Goal: Contribute content: Add original content to the website for others to see

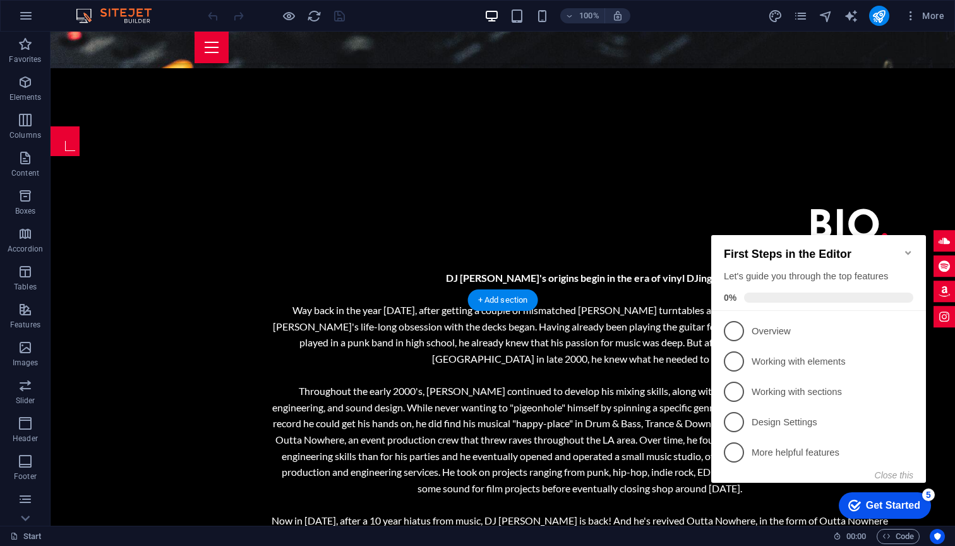
scroll to position [1263, 0]
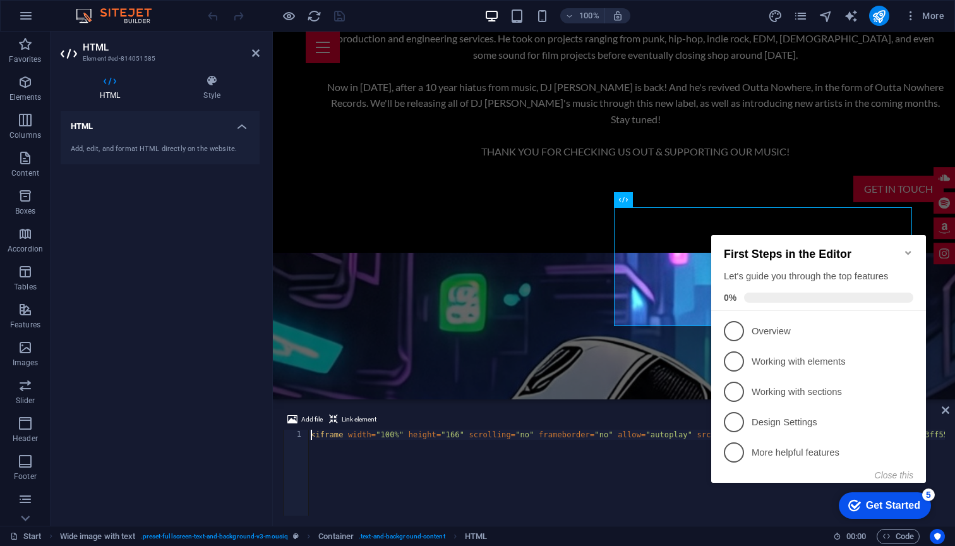
click at [236, 120] on h4 "HTML" at bounding box center [160, 122] width 199 height 23
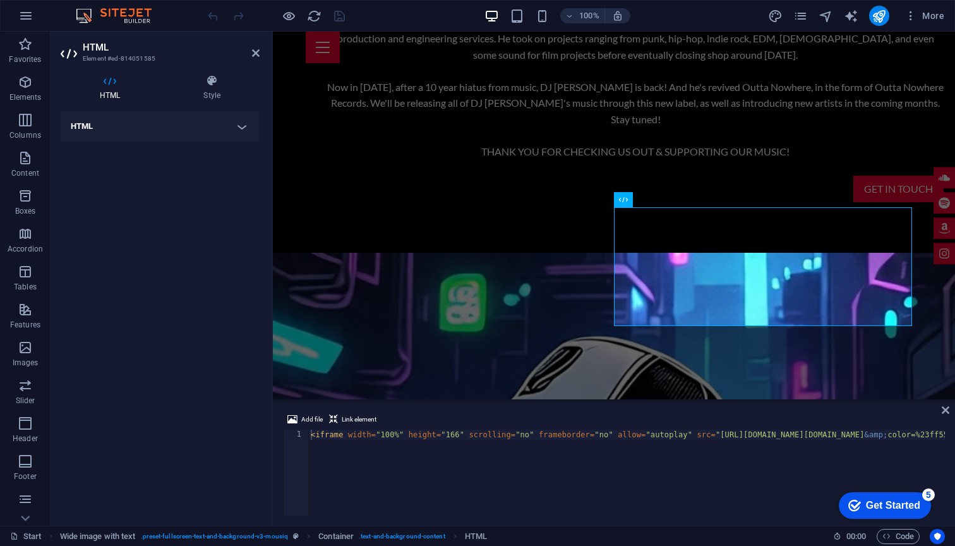
click at [241, 125] on h4 "HTML" at bounding box center [160, 126] width 199 height 30
click at [242, 124] on h4 "HTML" at bounding box center [160, 122] width 199 height 23
click at [242, 124] on h4 "HTML" at bounding box center [160, 126] width 199 height 30
click at [93, 71] on div "HTML Style HTML Add, edit, and format HTML directly on the website. Wide image …" at bounding box center [160, 294] width 219 height 461
click at [109, 83] on icon at bounding box center [110, 81] width 99 height 13
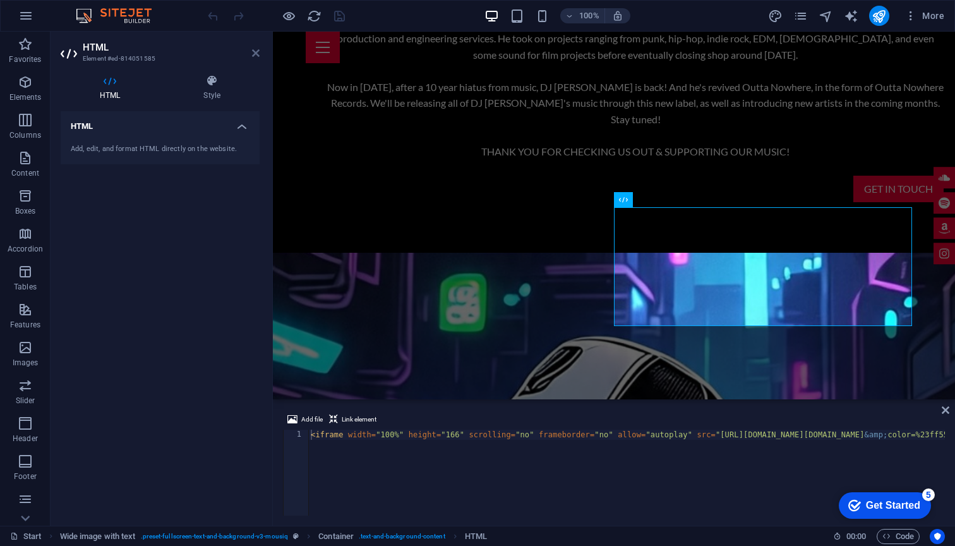
click at [256, 53] on icon at bounding box center [256, 53] width 8 height 10
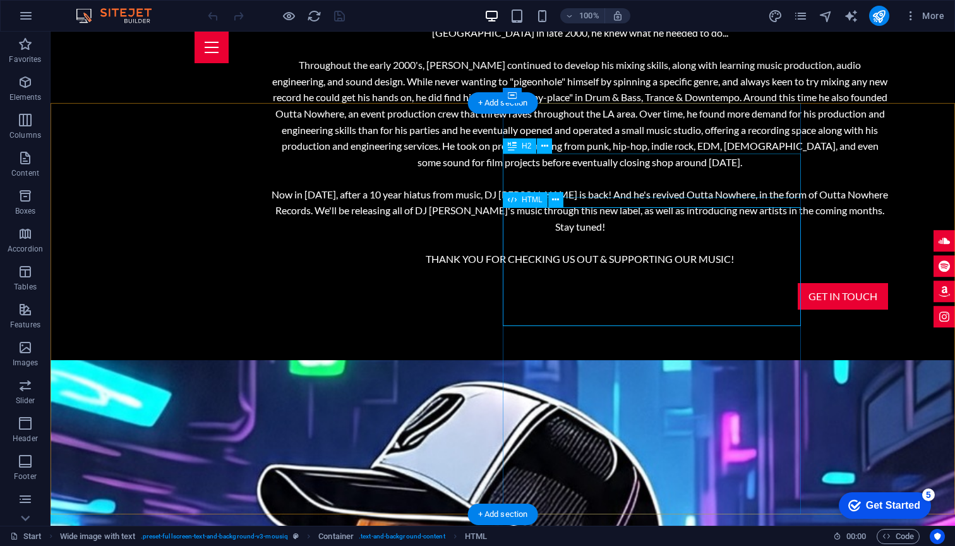
click at [512, 206] on icon at bounding box center [512, 199] width 9 height 15
click at [515, 203] on icon at bounding box center [512, 199] width 9 height 15
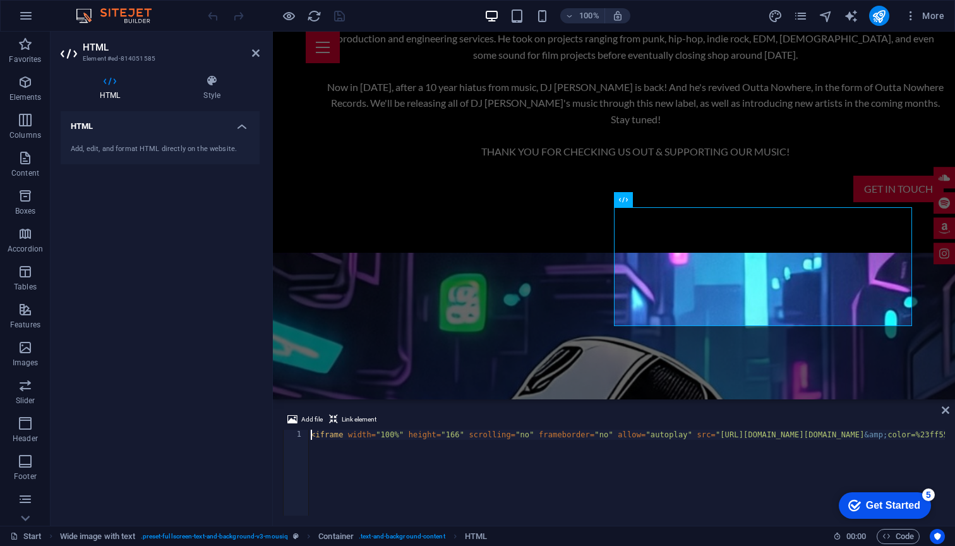
click at [242, 126] on h4 "HTML" at bounding box center [160, 122] width 199 height 23
click at [242, 126] on h4 "HTML" at bounding box center [160, 126] width 199 height 30
click at [665, 201] on icon at bounding box center [666, 199] width 7 height 13
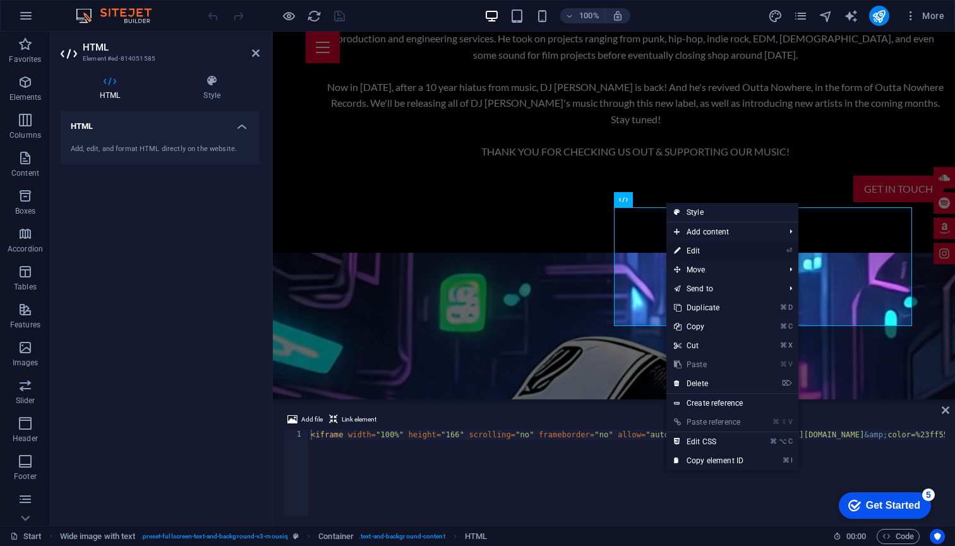
click at [720, 252] on link "⏎ Edit" at bounding box center [708, 250] width 85 height 19
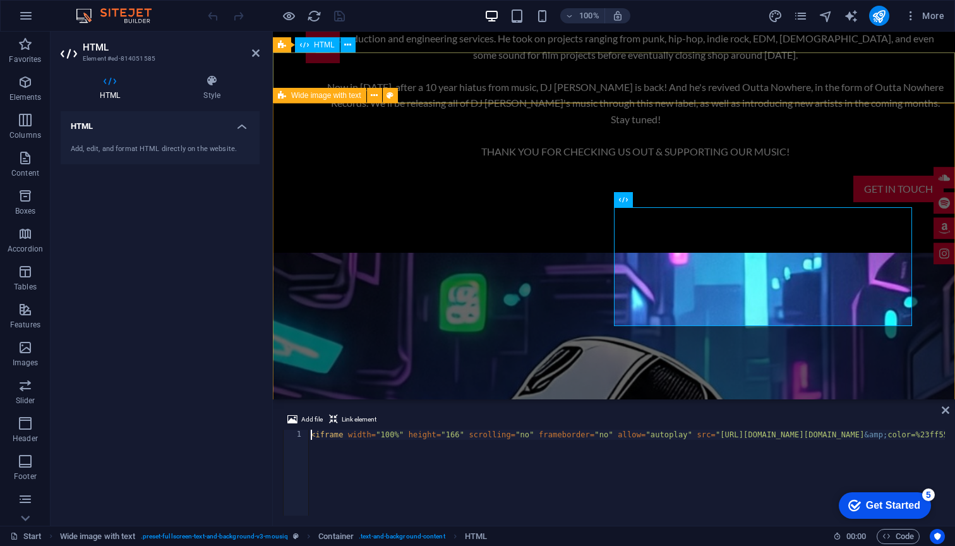
click at [216, 124] on h4 "HTML" at bounding box center [160, 122] width 199 height 23
click at [216, 124] on h4 "HTML" at bounding box center [160, 126] width 199 height 30
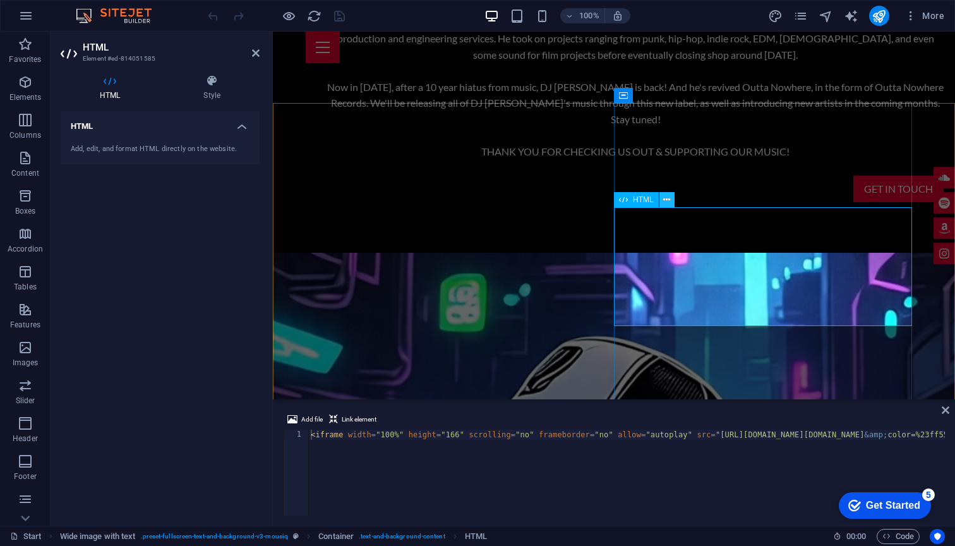
click at [669, 197] on icon at bounding box center [666, 199] width 7 height 13
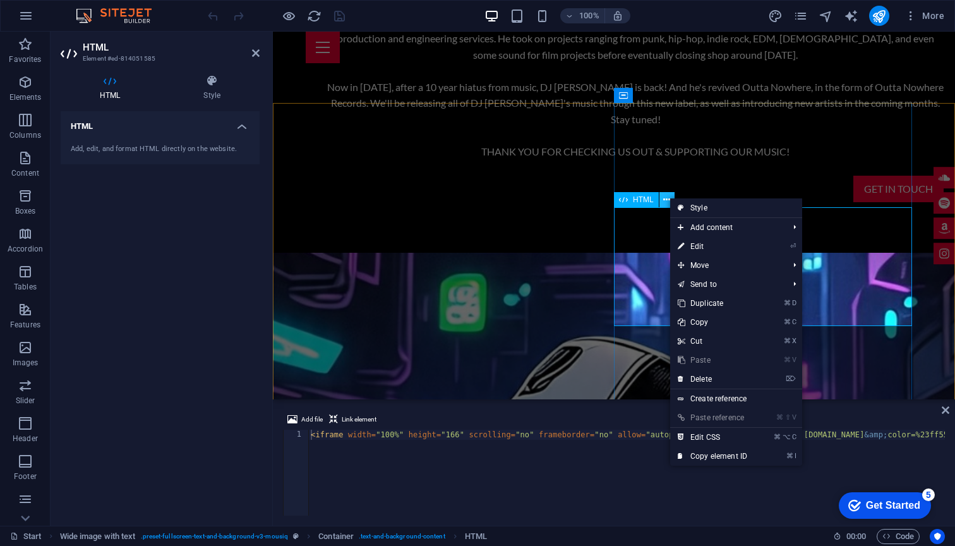
click at [669, 197] on icon at bounding box center [666, 199] width 7 height 13
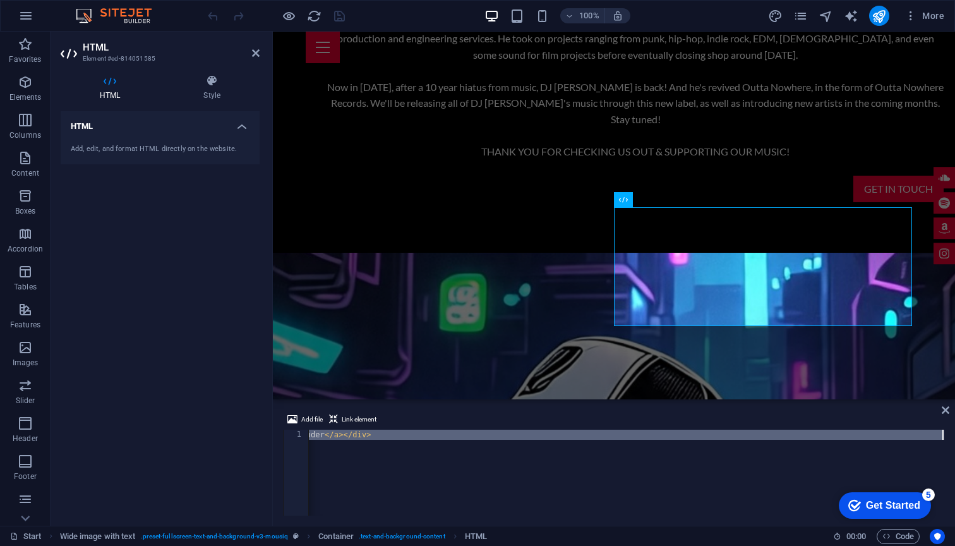
scroll to position [0, 3669]
drag, startPoint x: 799, startPoint y: 437, endPoint x: 835, endPoint y: 458, distance: 41.6
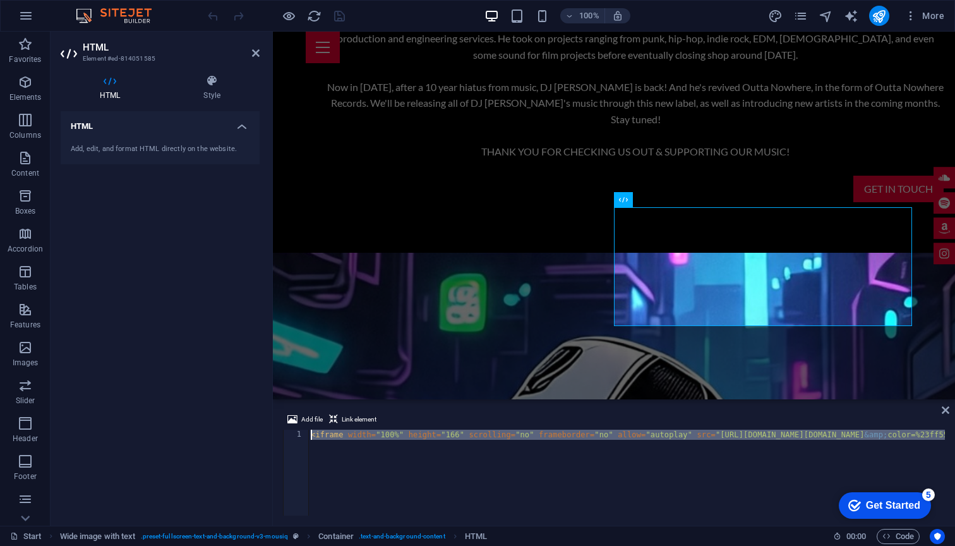
drag, startPoint x: 712, startPoint y: 436, endPoint x: 302, endPoint y: 431, distance: 410.5
click at [263, 429] on div "HTML Element #ed-814051585 HTML Style HTML Add, edit, and format HTML directly …" at bounding box center [503, 279] width 904 height 494
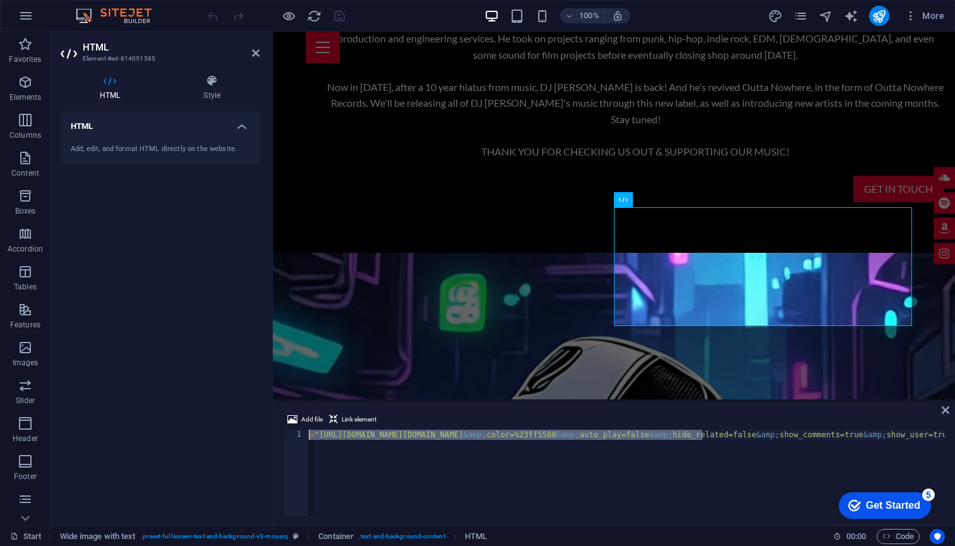
scroll to position [0, 396]
paste textarea "[DOMAIN_NAME][URL]"></iframe><div style="font-size: 10px; color: #cccccc;line-b…"
type textarea "<iframe width="100%" height="166" scrolling="no" frameborder="no" allow="autopl…"
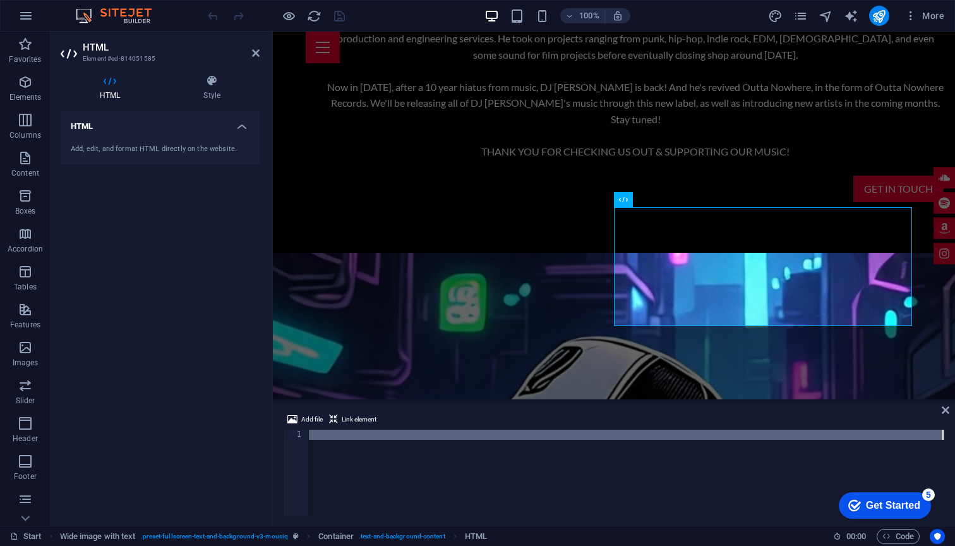
scroll to position [0, 3702]
drag, startPoint x: 417, startPoint y: 437, endPoint x: 560, endPoint y: 436, distance: 142.7
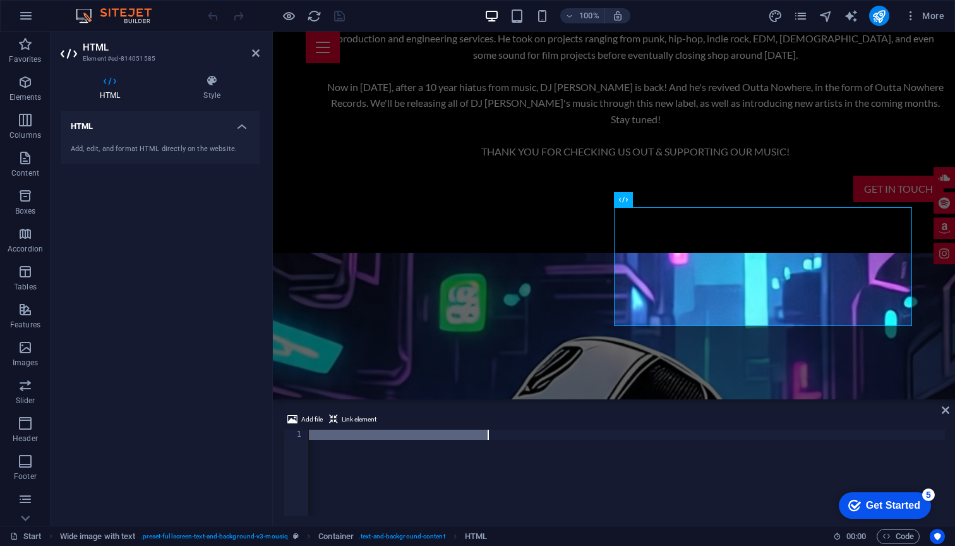
scroll to position [0, 0]
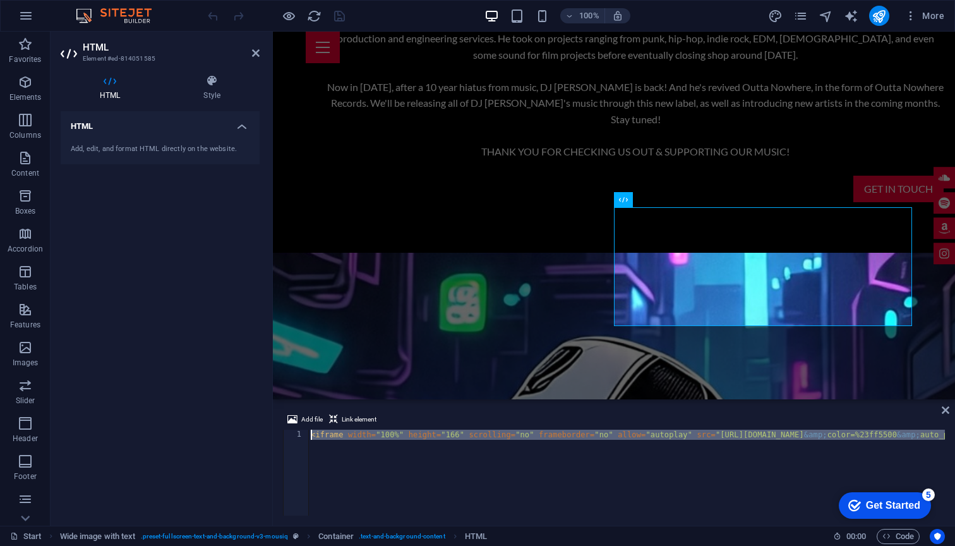
drag, startPoint x: 558, startPoint y: 436, endPoint x: 572, endPoint y: 427, distance: 17.0
click at [572, 427] on div "Add file Link element 1 < iframe width = "100%" height = "166" scrolling = "no"…" at bounding box center [614, 464] width 662 height 104
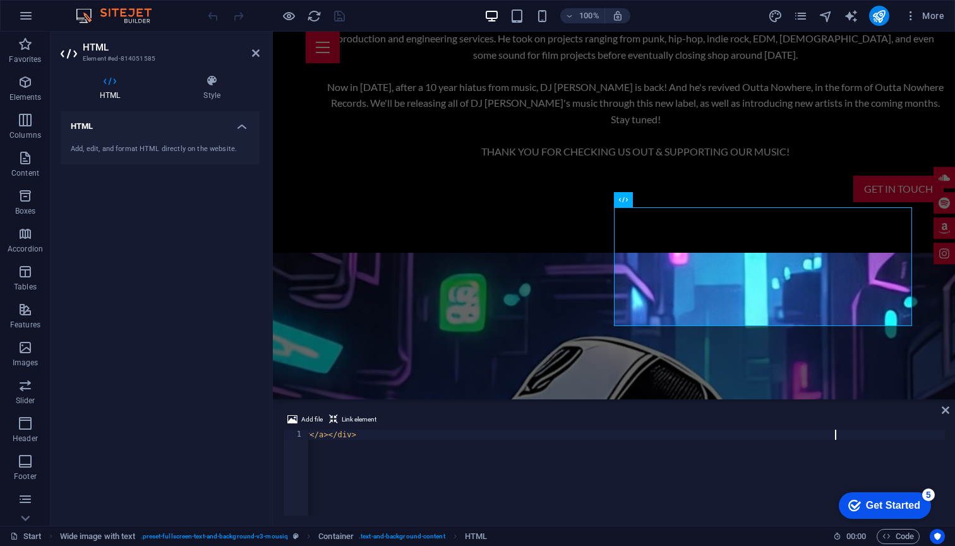
click at [390, 16] on div "100% More" at bounding box center [577, 16] width 744 height 20
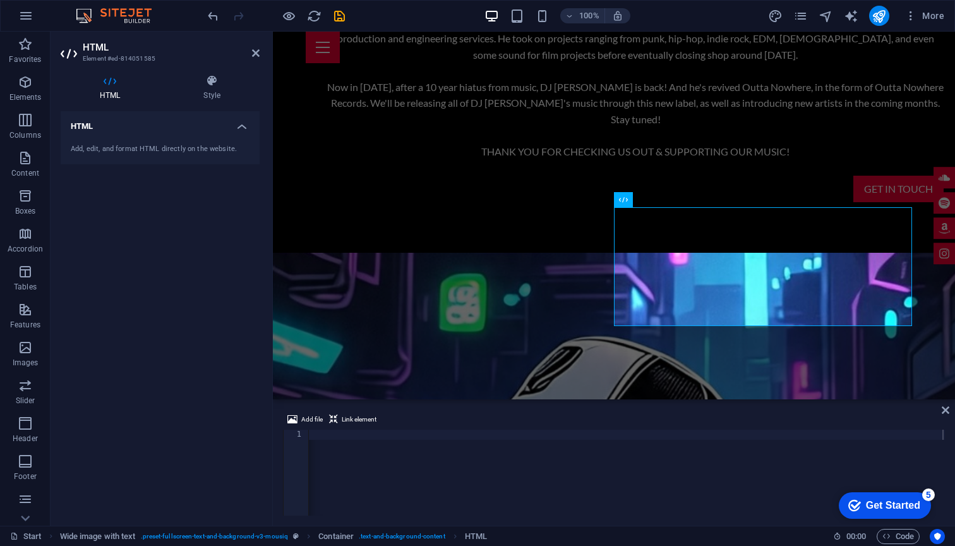
click at [715, 413] on div "Add file Link element" at bounding box center [614, 421] width 662 height 18
click at [667, 198] on icon at bounding box center [666, 199] width 7 height 13
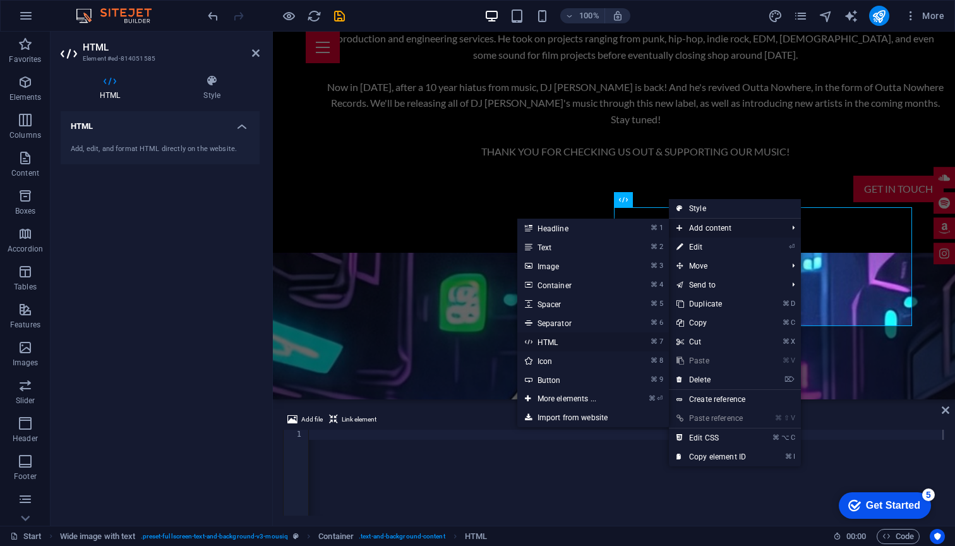
click at [569, 339] on link "⌘ 7 HTML" at bounding box center [569, 341] width 104 height 19
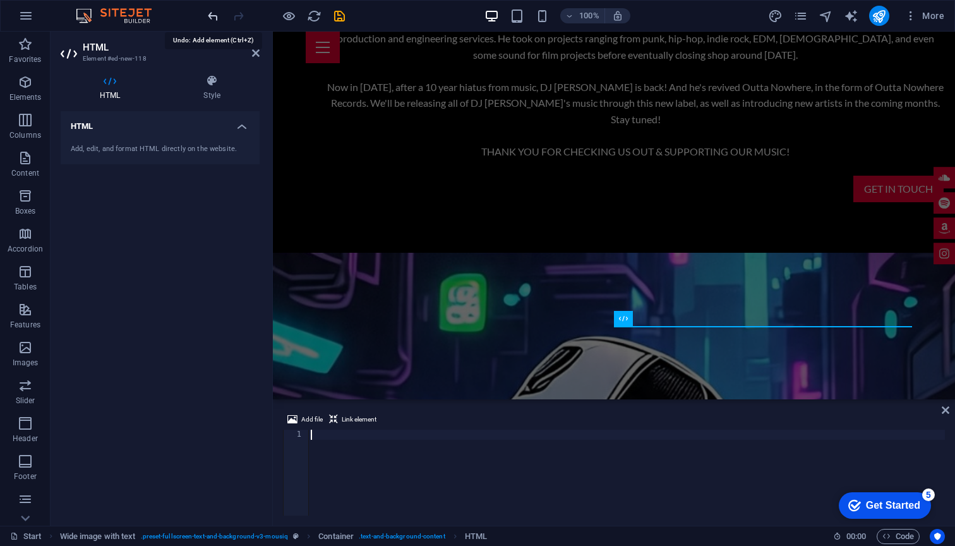
click at [212, 11] on icon "undo" at bounding box center [213, 16] width 15 height 15
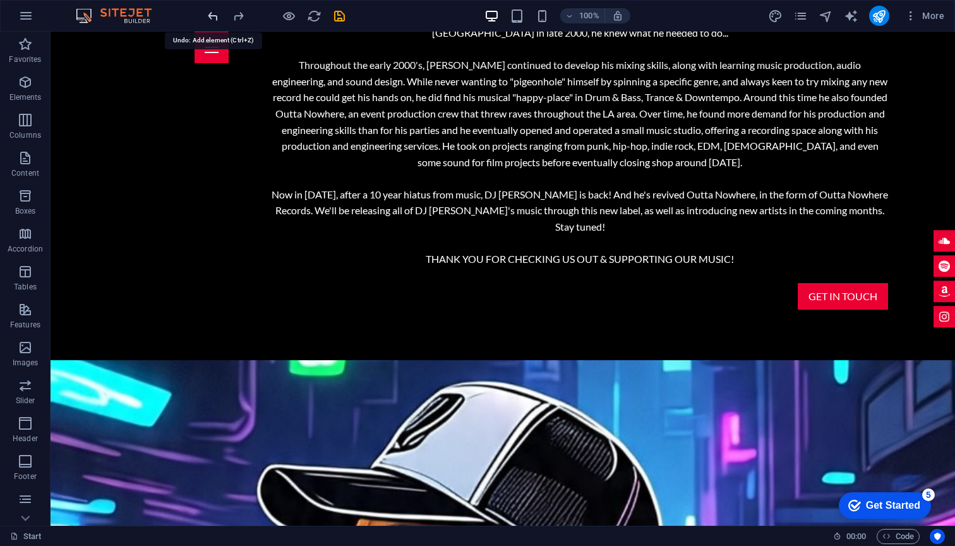
click at [211, 19] on icon "undo" at bounding box center [213, 16] width 15 height 15
click at [214, 18] on icon "undo" at bounding box center [213, 16] width 15 height 15
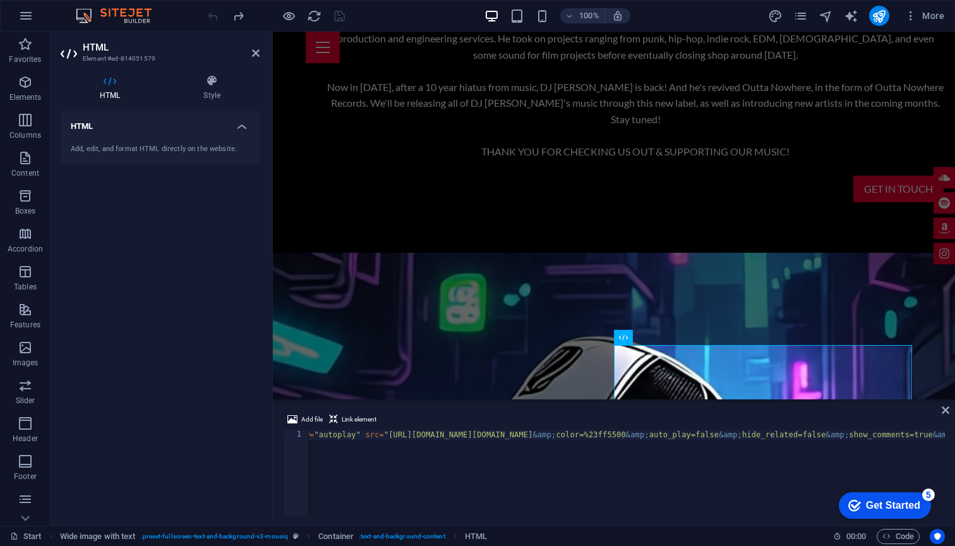
scroll to position [0, 290]
drag, startPoint x: 432, startPoint y: 435, endPoint x: 469, endPoint y: 438, distance: 36.8
click at [258, 290] on div "HTML Add, edit, and format HTML directly on the website." at bounding box center [160, 313] width 199 height 404
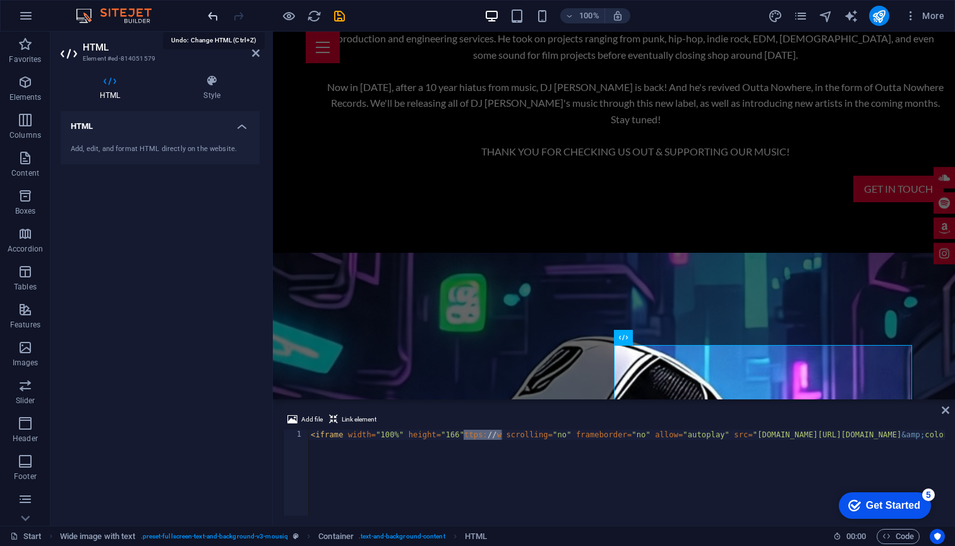
click at [210, 13] on icon "undo" at bounding box center [213, 16] width 15 height 15
type textarea "<iframe width="100%" height="166" scrolling="no" frameborder="no" allow="autopl…"
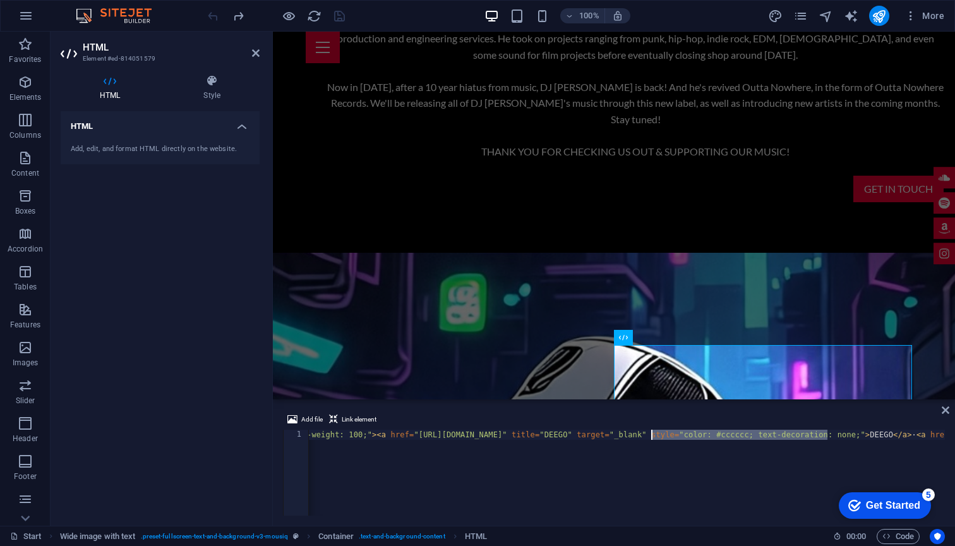
scroll to position [0, 2606]
click at [188, 346] on div "HTML Add, edit, and format HTML directly on the website." at bounding box center [160, 313] width 199 height 404
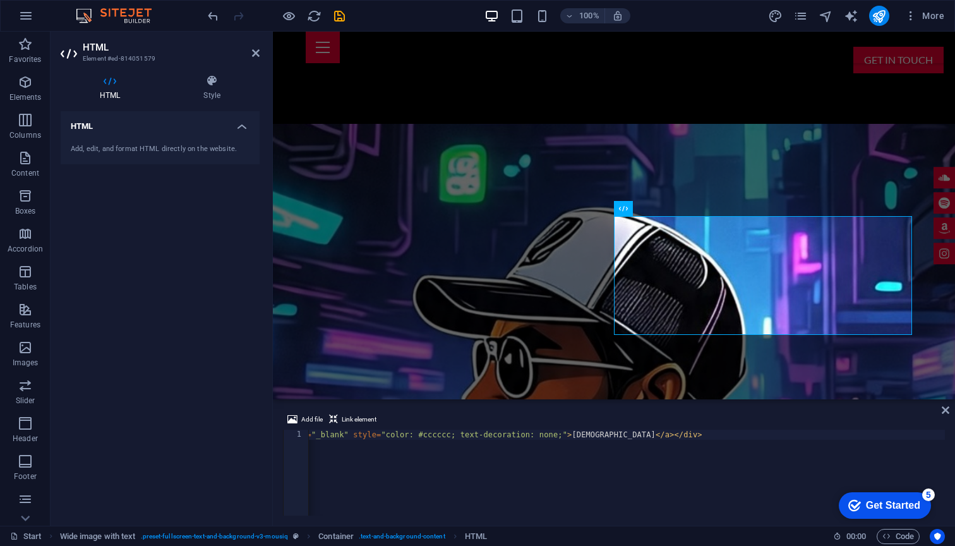
scroll to position [0, 3408]
click at [230, 356] on div "HTML Add, edit, and format HTML directly on the website." at bounding box center [160, 313] width 199 height 404
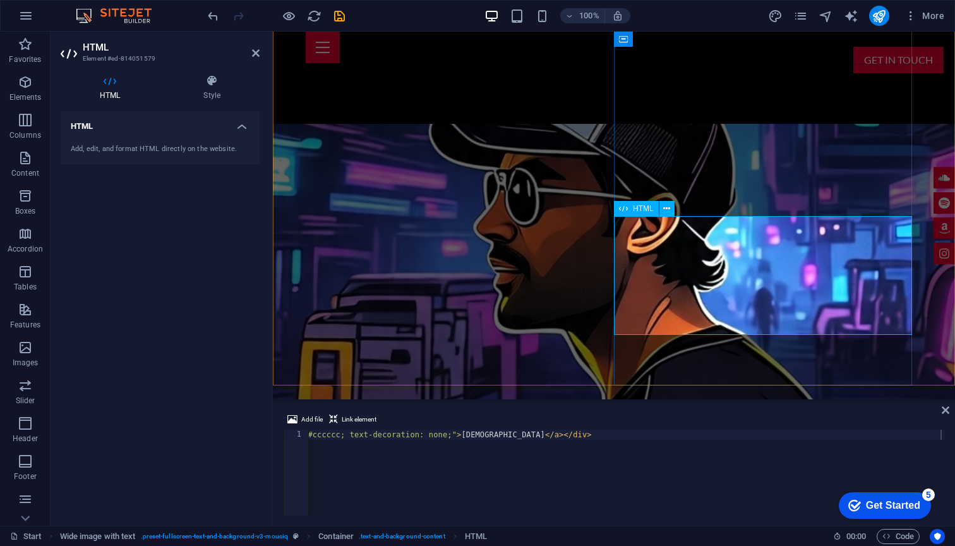
click at [217, 16] on icon "undo" at bounding box center [213, 16] width 15 height 15
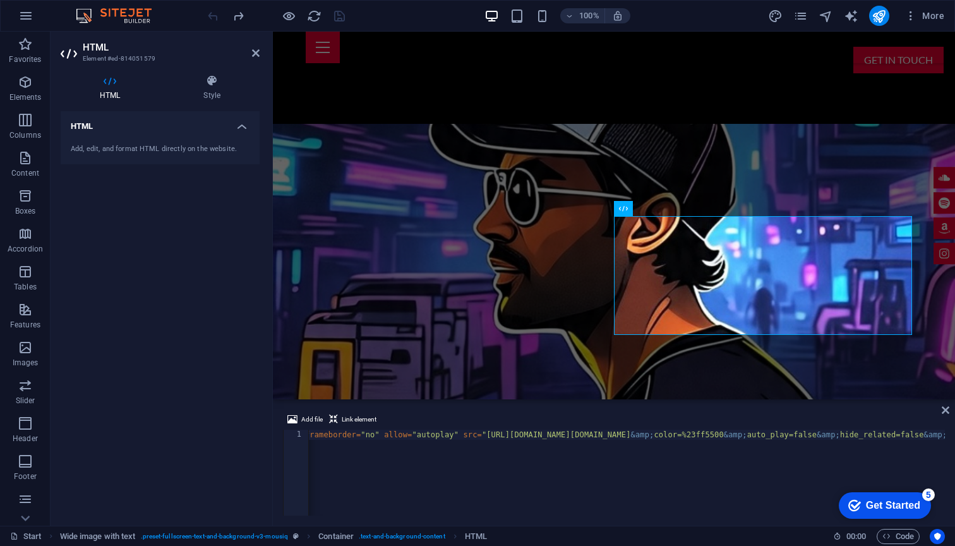
scroll to position [0, 234]
paste textarea "[DOMAIN_NAME][URL]"></iframe><div style="font-size: 10px; color: #cccccc;line-b…"
type textarea "<iframe width="100%" height="166" scrolling="no" frameborder="no" allow="autopl…"
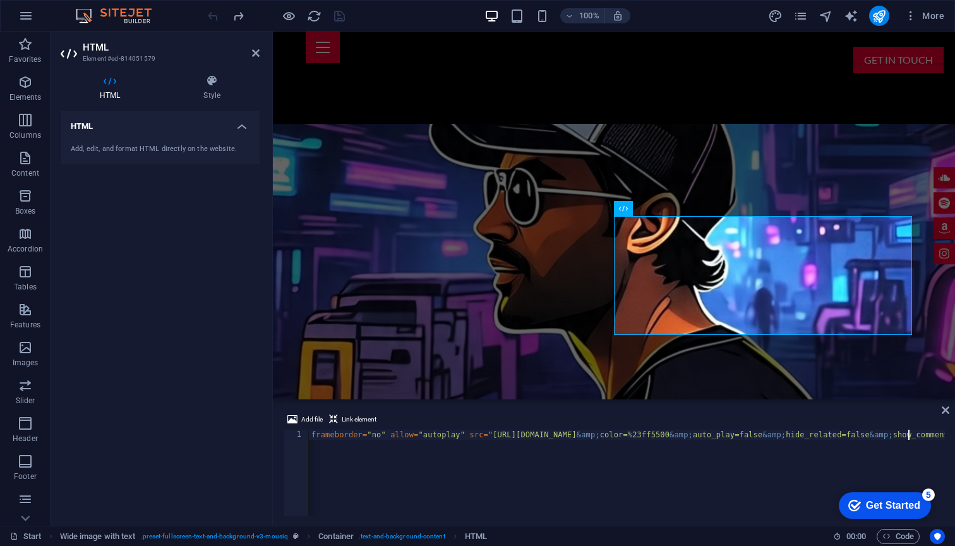
click at [236, 310] on div "HTML Add, edit, and format HTML directly on the website." at bounding box center [160, 313] width 199 height 404
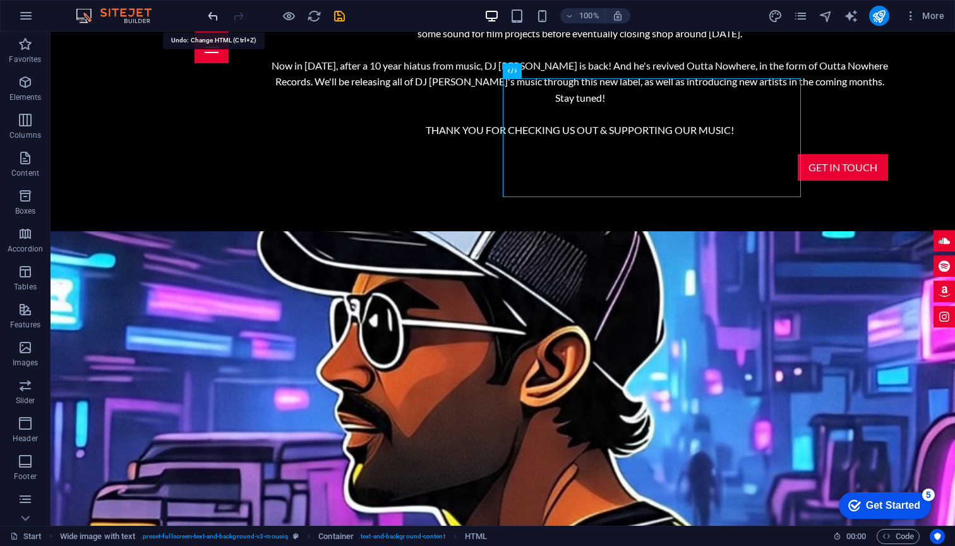
click at [213, 21] on icon "undo" at bounding box center [213, 16] width 15 height 15
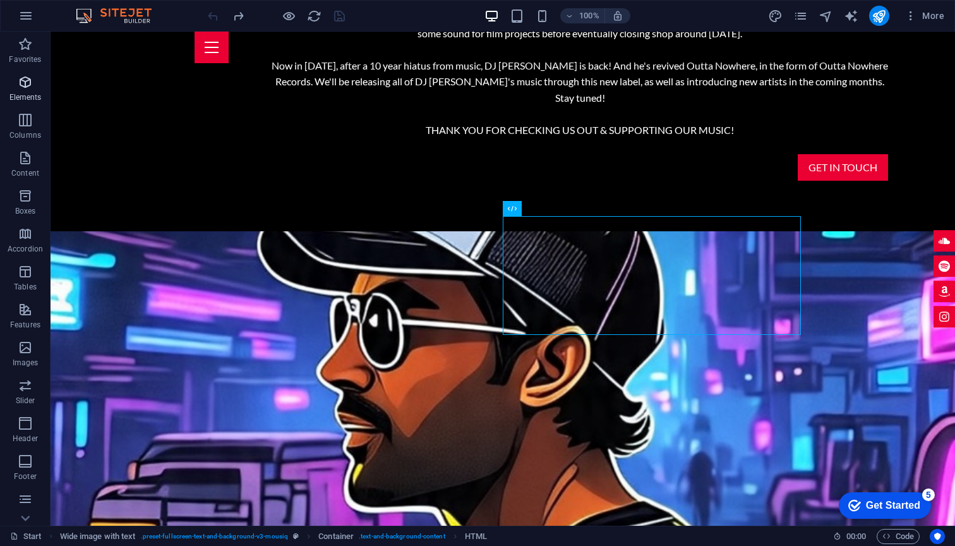
click at [21, 77] on icon "button" at bounding box center [25, 82] width 15 height 15
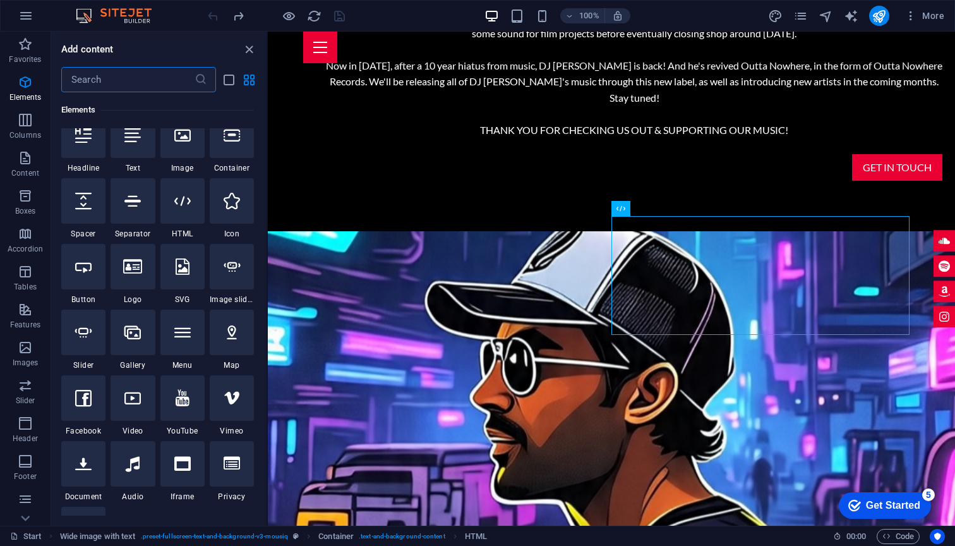
scroll to position [189, 0]
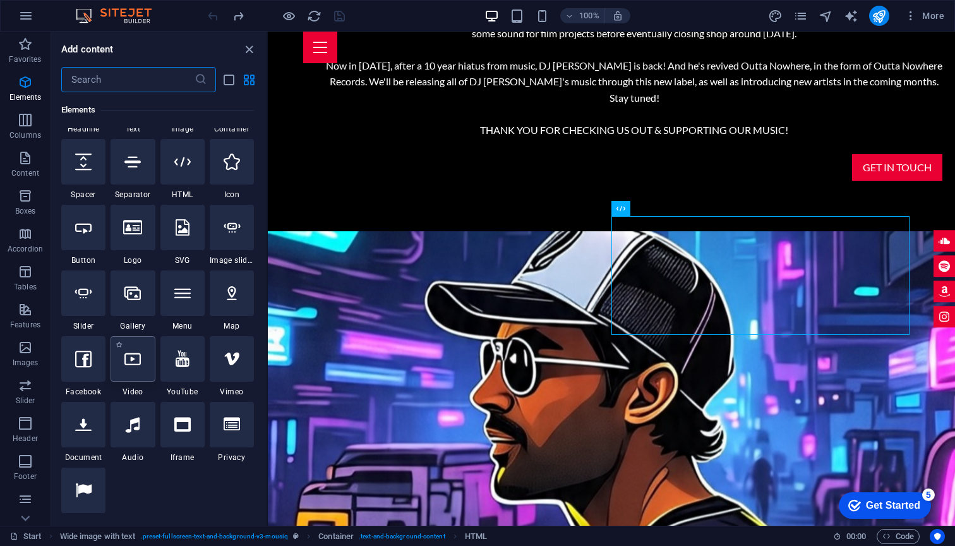
click at [140, 369] on div at bounding box center [133, 358] width 44 height 45
select select "%"
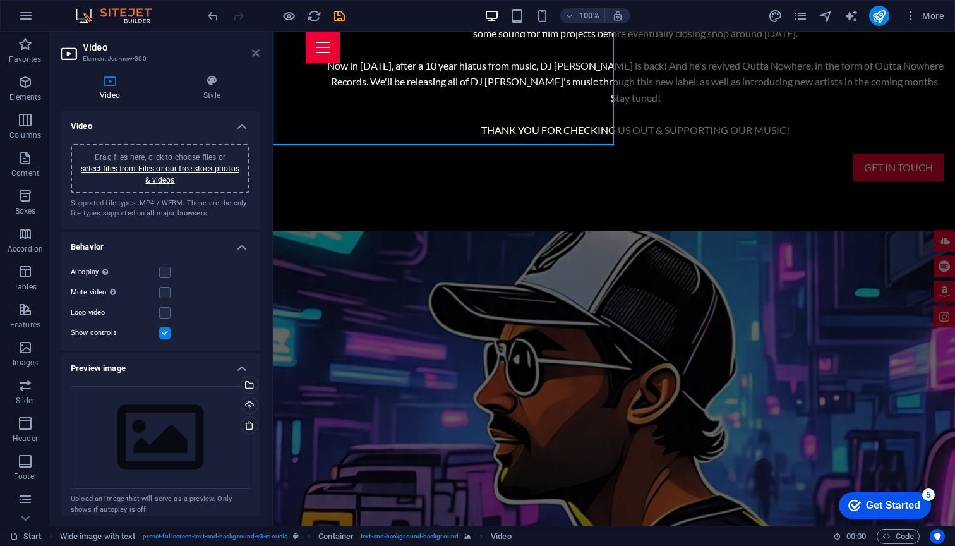
click at [255, 54] on icon at bounding box center [256, 53] width 8 height 10
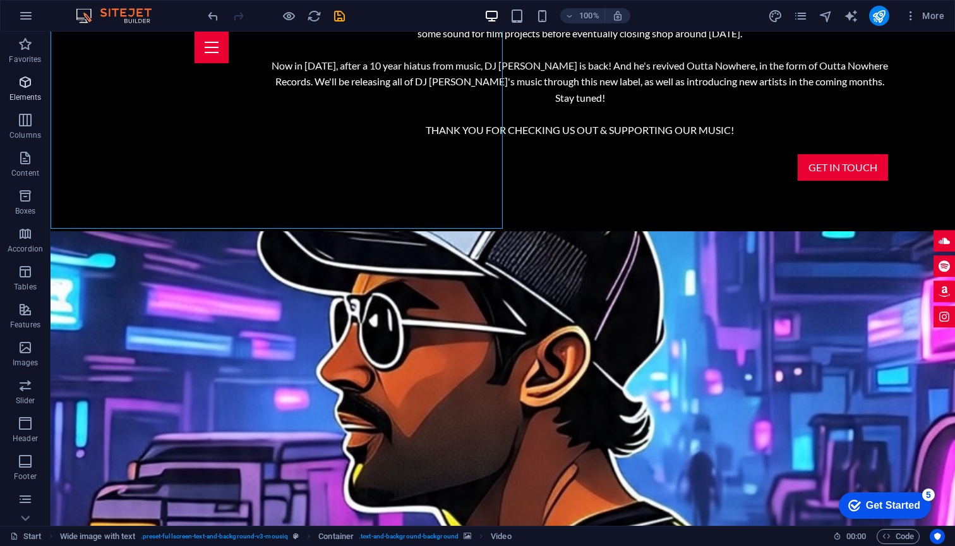
click at [26, 82] on icon "button" at bounding box center [25, 82] width 15 height 15
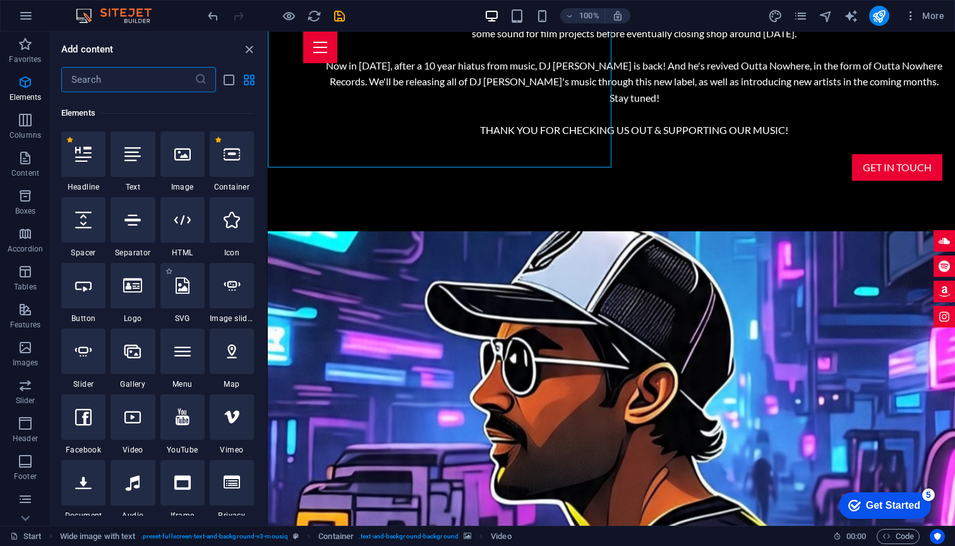
scroll to position [134, 0]
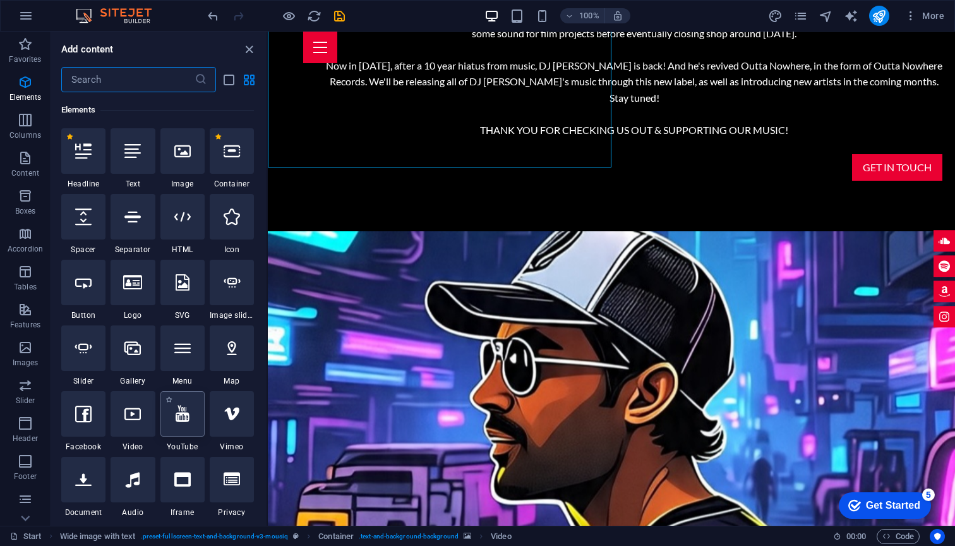
click at [186, 409] on icon at bounding box center [183, 413] width 14 height 16
select select "ar16_9"
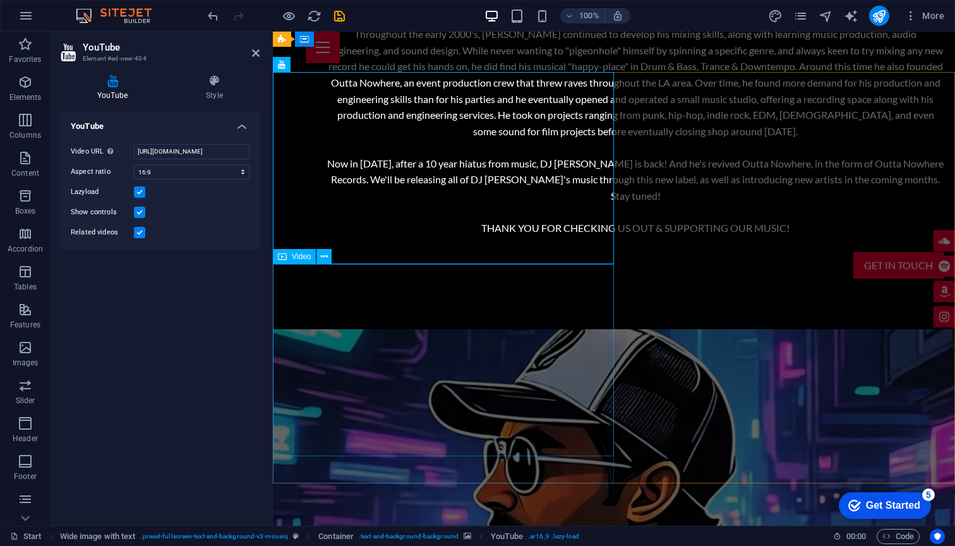
scroll to position [1265, 0]
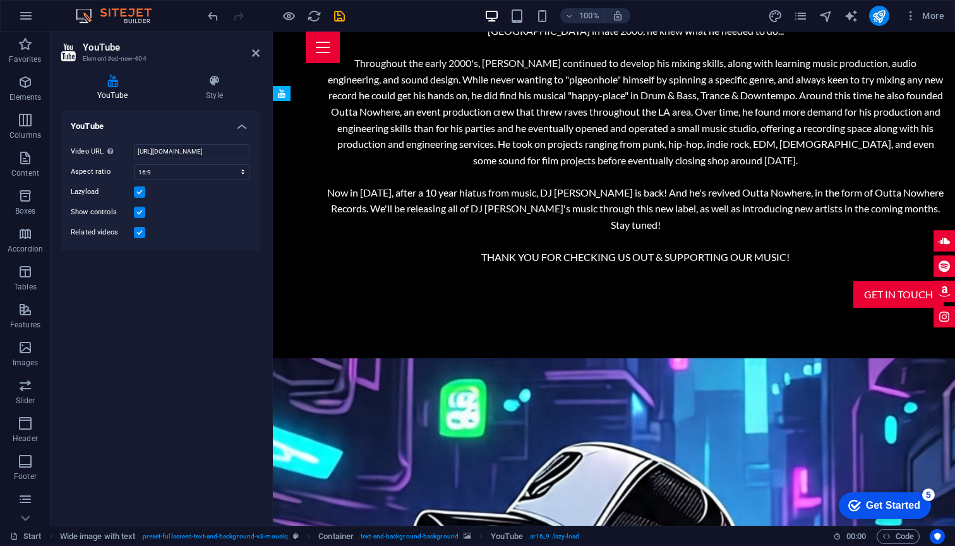
drag, startPoint x: 529, startPoint y: 224, endPoint x: 515, endPoint y: 328, distance: 105.0
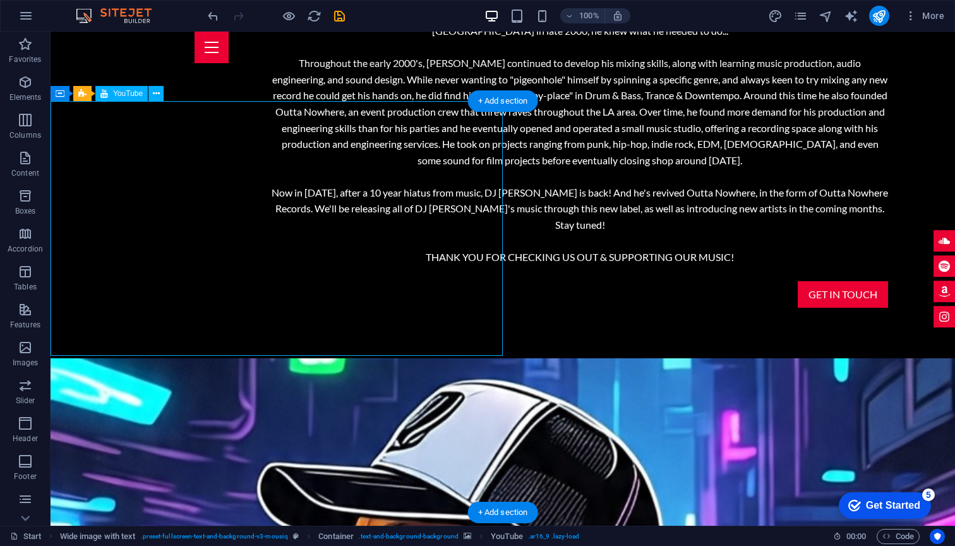
drag, startPoint x: 280, startPoint y: 160, endPoint x: 268, endPoint y: 274, distance: 114.3
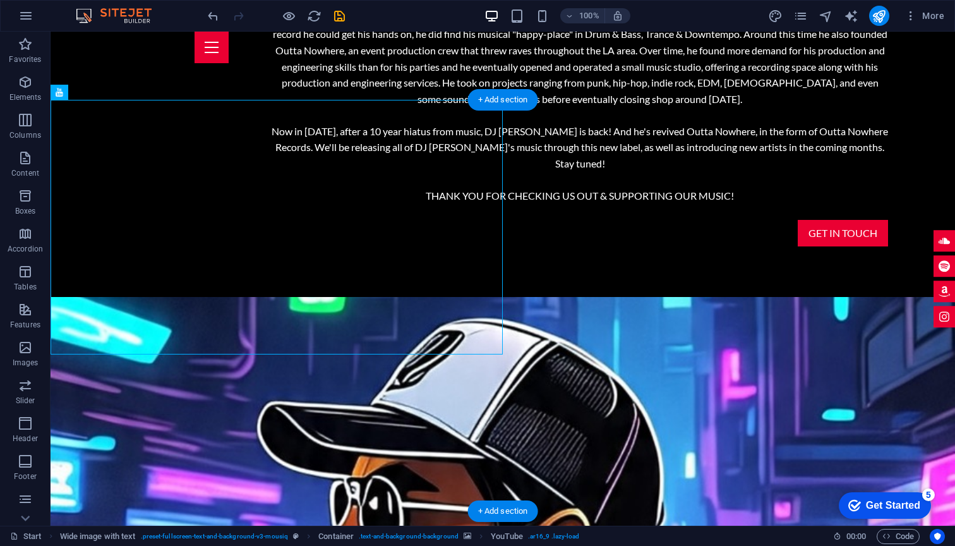
drag, startPoint x: 325, startPoint y: 184, endPoint x: 327, endPoint y: 481, distance: 296.8
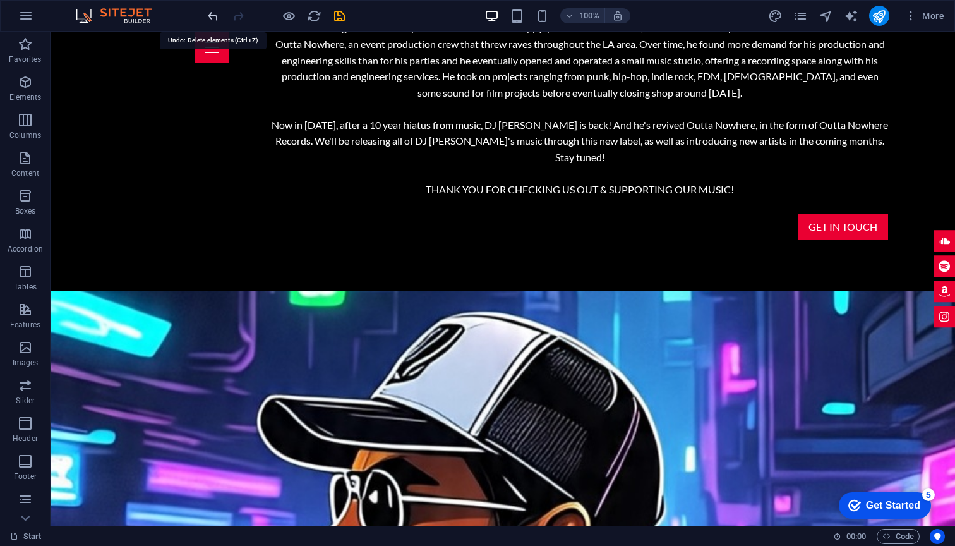
click at [212, 21] on icon "undo" at bounding box center [213, 16] width 15 height 15
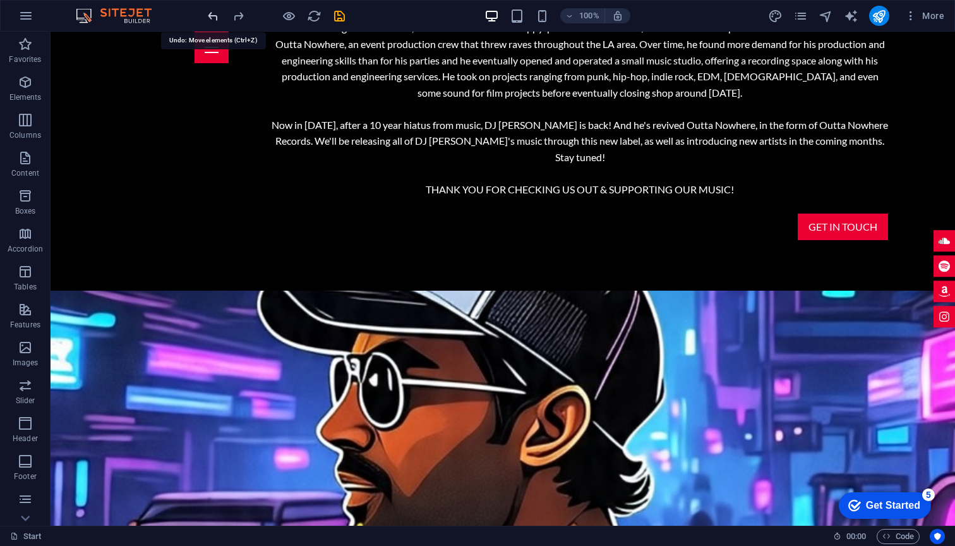
click at [212, 21] on icon "undo" at bounding box center [213, 16] width 15 height 15
click at [208, 16] on icon "undo" at bounding box center [213, 16] width 15 height 15
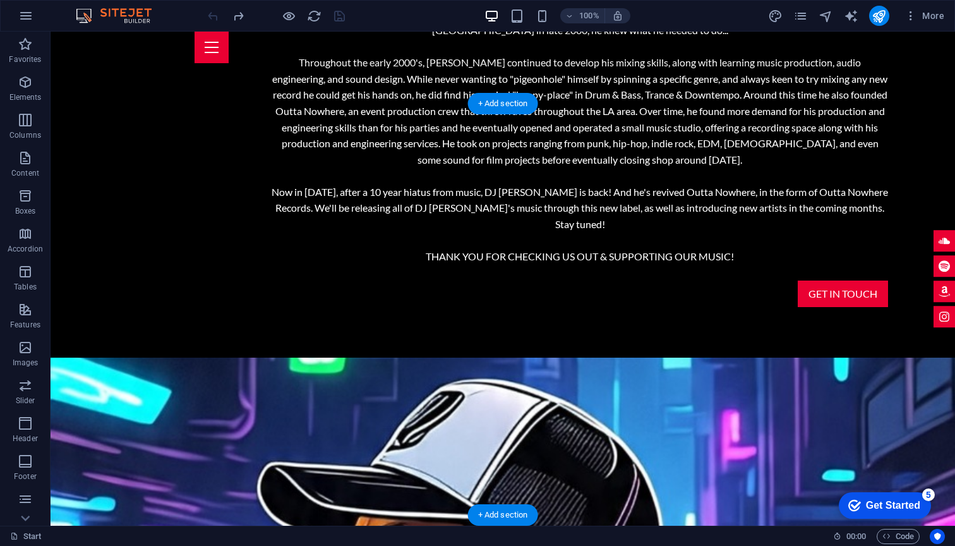
scroll to position [1262, 0]
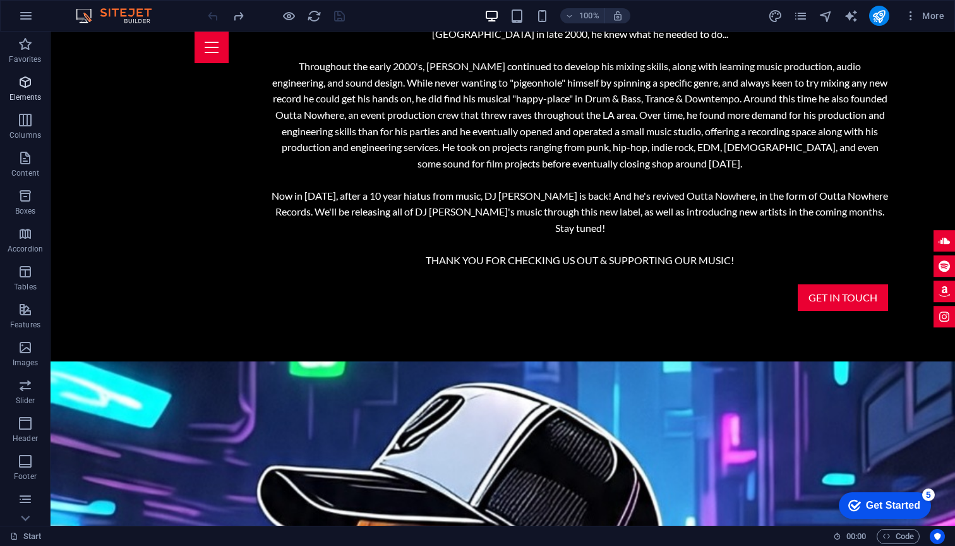
click at [27, 85] on icon "button" at bounding box center [25, 82] width 15 height 15
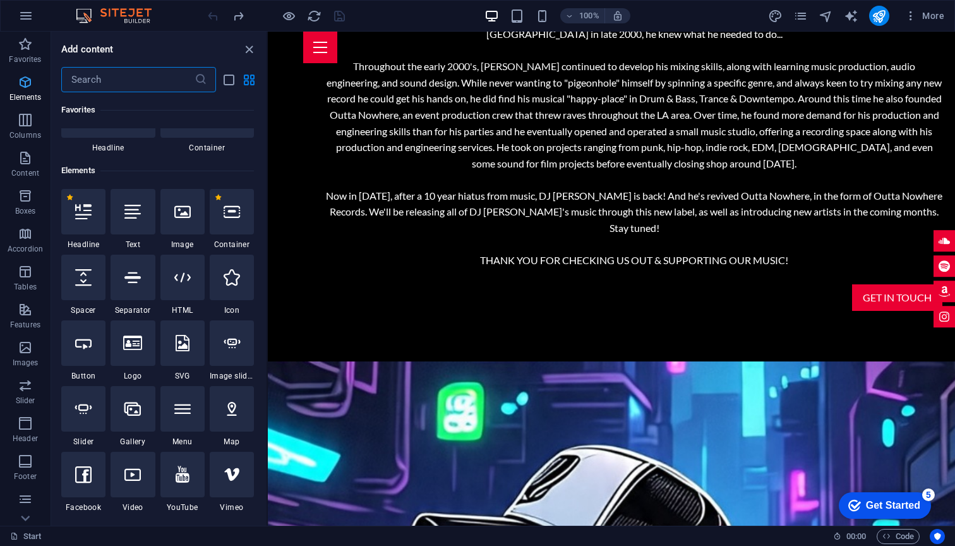
scroll to position [134, 0]
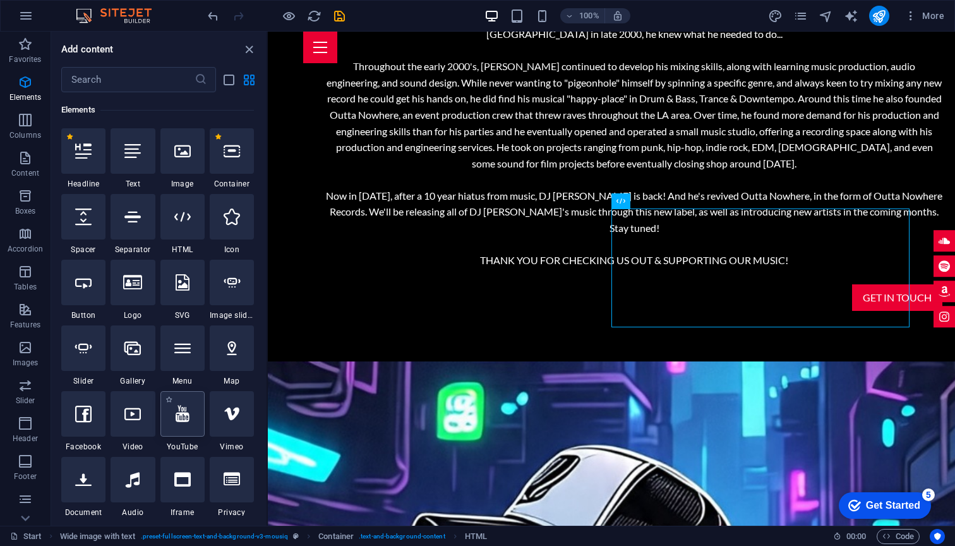
click at [186, 417] on icon at bounding box center [183, 413] width 14 height 16
select select "ar16_9"
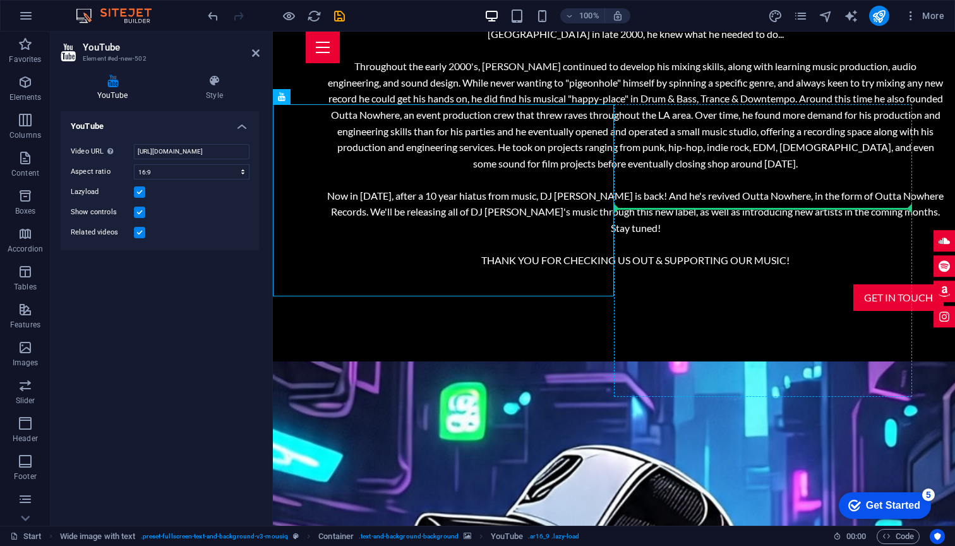
drag, startPoint x: 496, startPoint y: 193, endPoint x: 708, endPoint y: 263, distance: 223.6
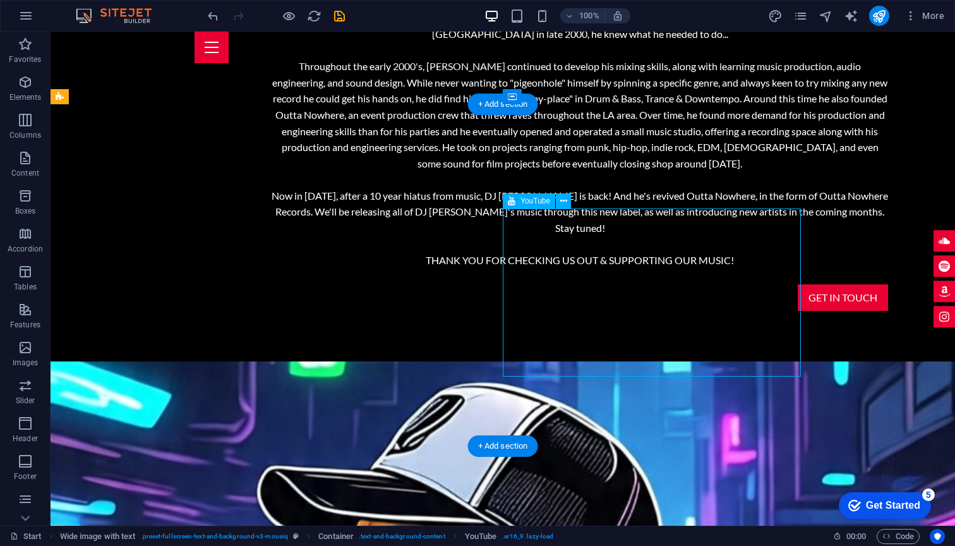
select select "ar16_9"
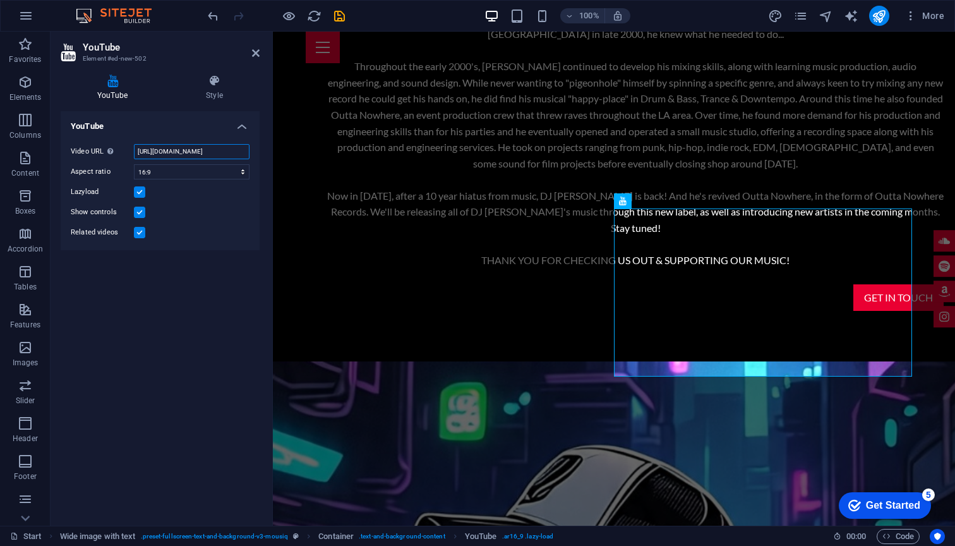
click at [222, 154] on input "[URL][DOMAIN_NAME]" at bounding box center [192, 151] width 116 height 15
paste input "kf_M6r6uL4U&list=OLAK5uy_lyQOc6n4S5mH-cEFH0lHu_uBSbWeAgY9k"
type input "[URL][DOMAIN_NAME]"
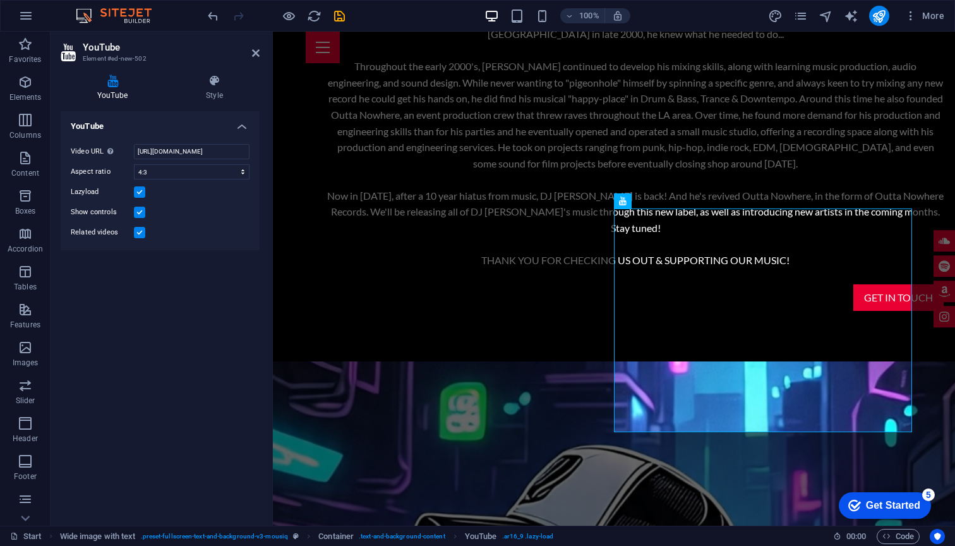
click at [189, 181] on div "Video URL Insert (or paste) a video URL. [URL][DOMAIN_NAME] Aspect ratio 16:10 …" at bounding box center [160, 192] width 199 height 116
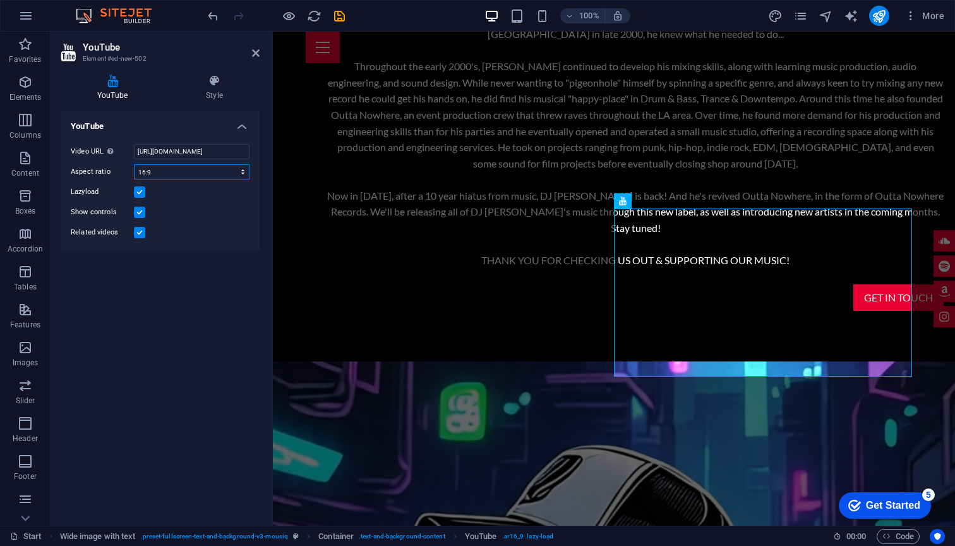
select select "ar2_1"
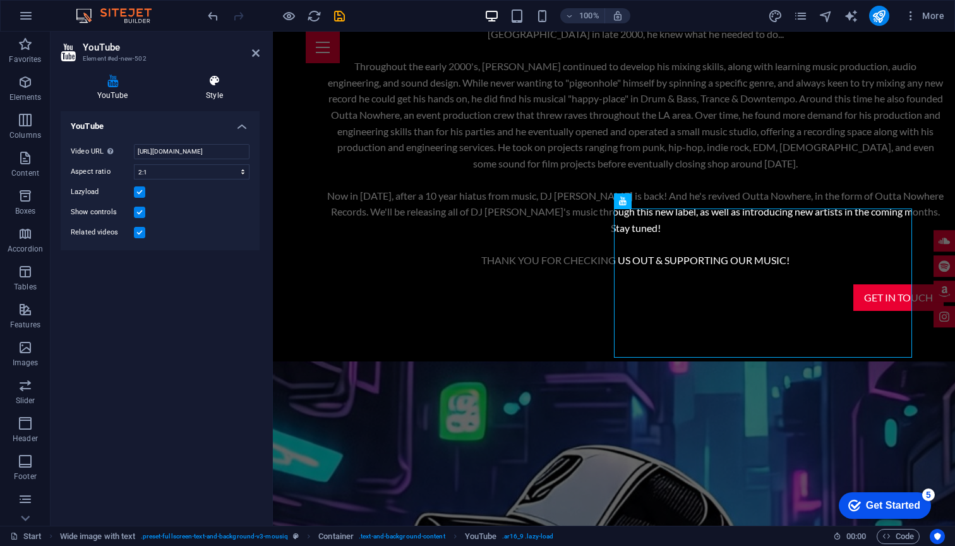
click at [212, 84] on icon at bounding box center [214, 81] width 90 height 13
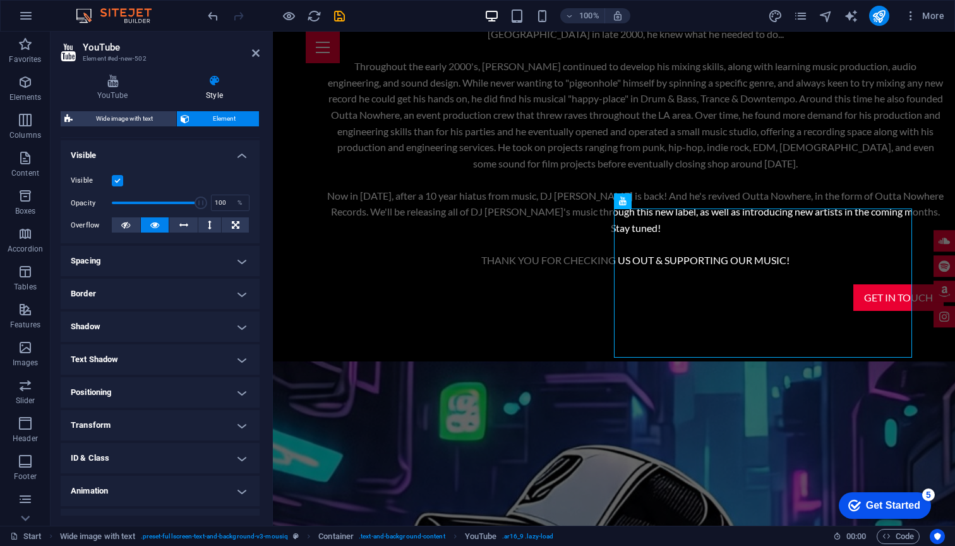
scroll to position [133, 0]
click at [202, 333] on h4 "Shadow" at bounding box center [160, 326] width 199 height 30
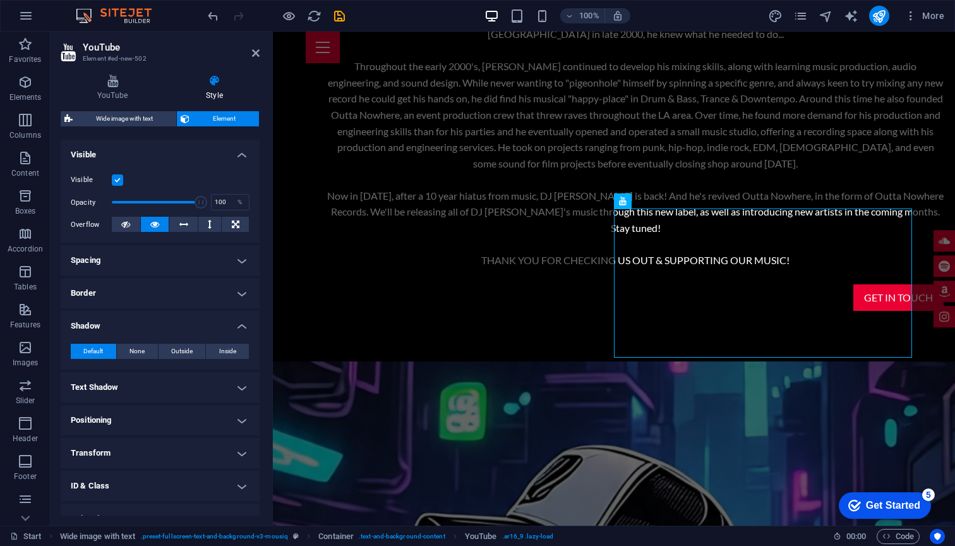
click at [206, 293] on h4 "Border" at bounding box center [160, 293] width 199 height 30
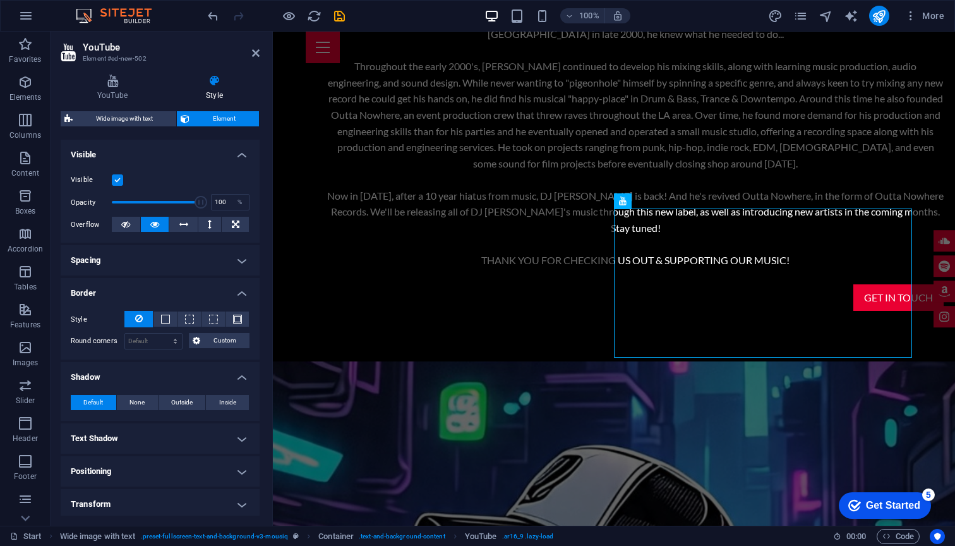
click at [194, 261] on h4 "Spacing" at bounding box center [160, 260] width 199 height 30
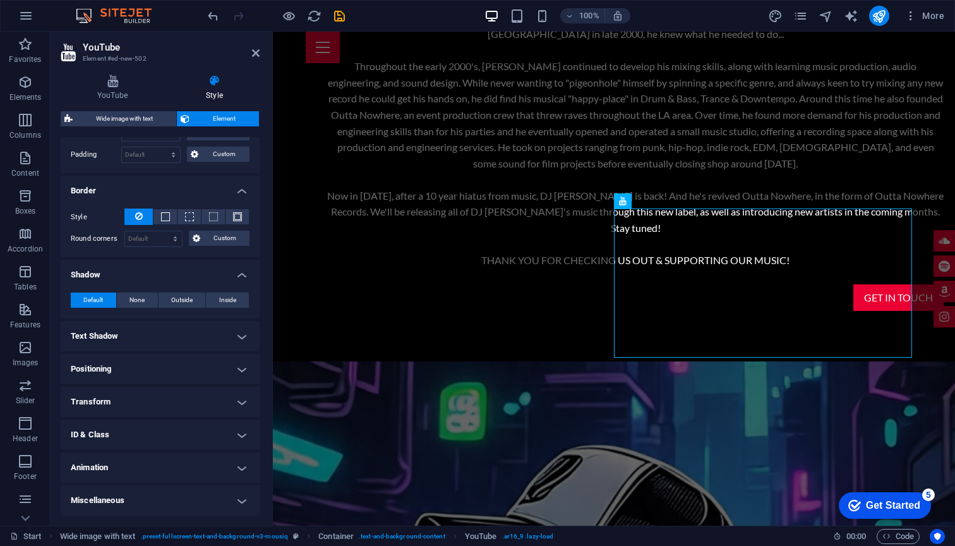
scroll to position [285, 0]
click at [156, 465] on h4 "Animation" at bounding box center [160, 468] width 199 height 30
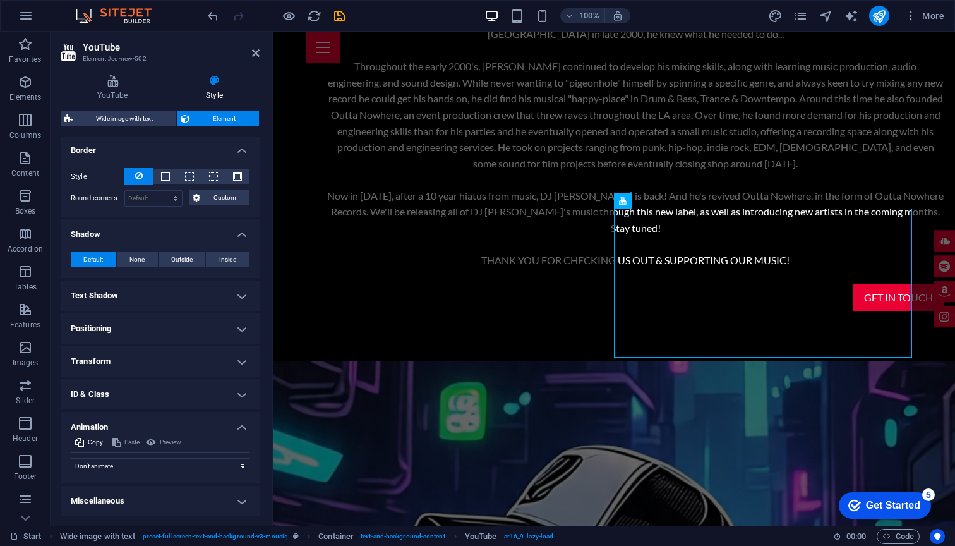
click at [151, 496] on h4 "Miscellaneous" at bounding box center [160, 501] width 199 height 30
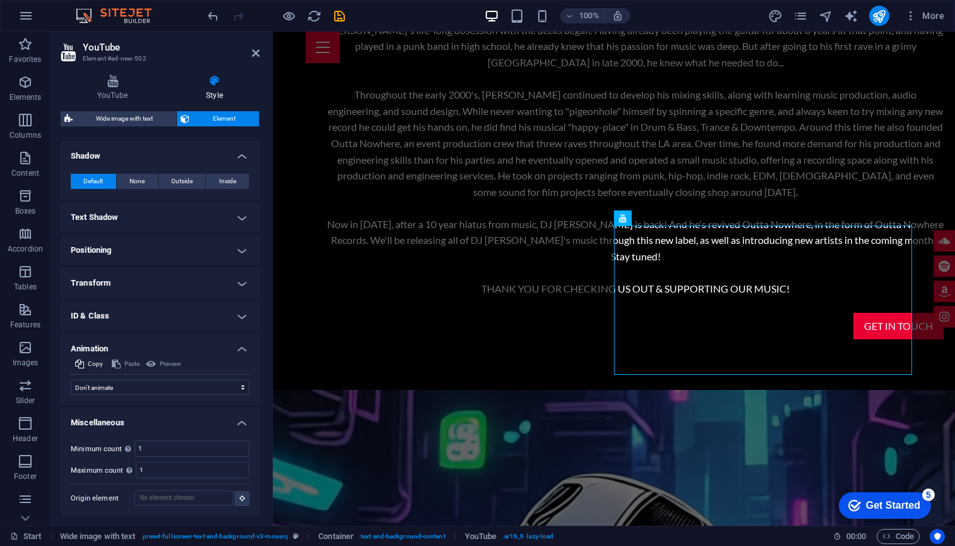
scroll to position [1231, 0]
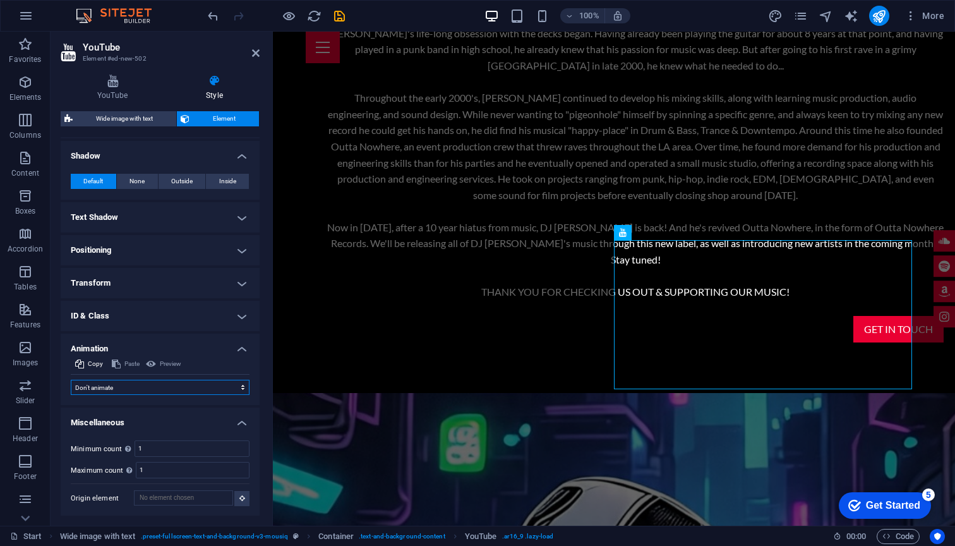
select select "pulse"
select select "scroll"
click at [165, 364] on span "Preview" at bounding box center [170, 363] width 21 height 15
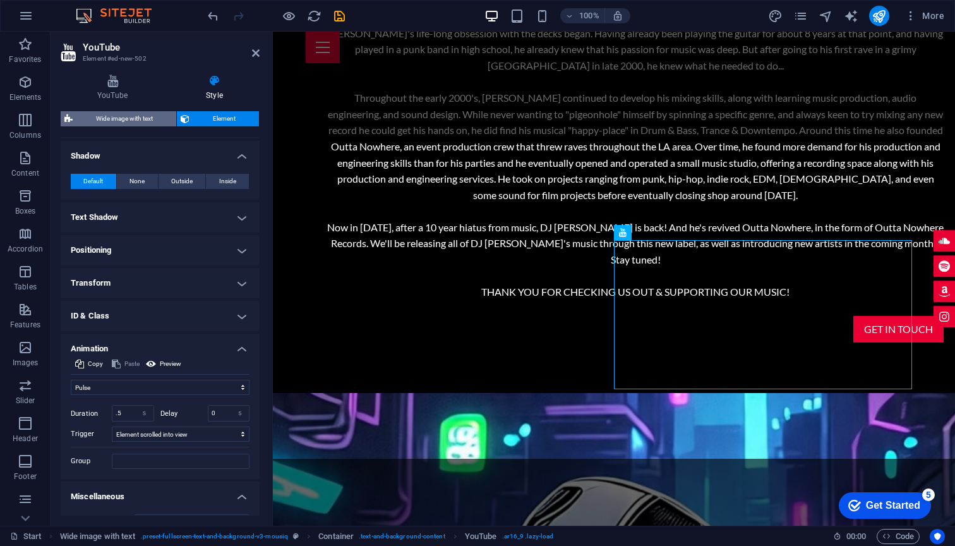
click at [152, 115] on span "Wide image with text" at bounding box center [124, 118] width 96 height 15
select select "%"
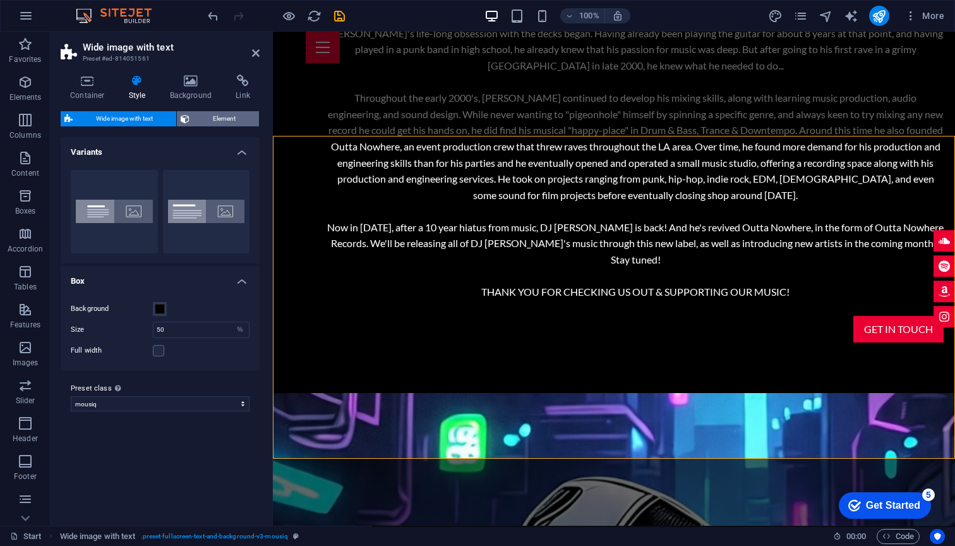
click at [210, 114] on span "Element" at bounding box center [224, 118] width 62 height 15
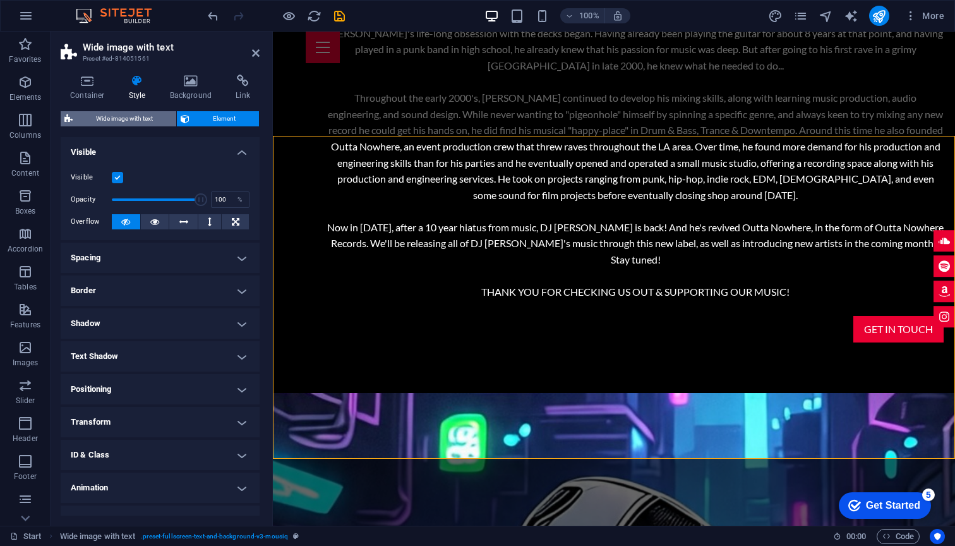
click at [118, 112] on span "Wide image with text" at bounding box center [124, 118] width 96 height 15
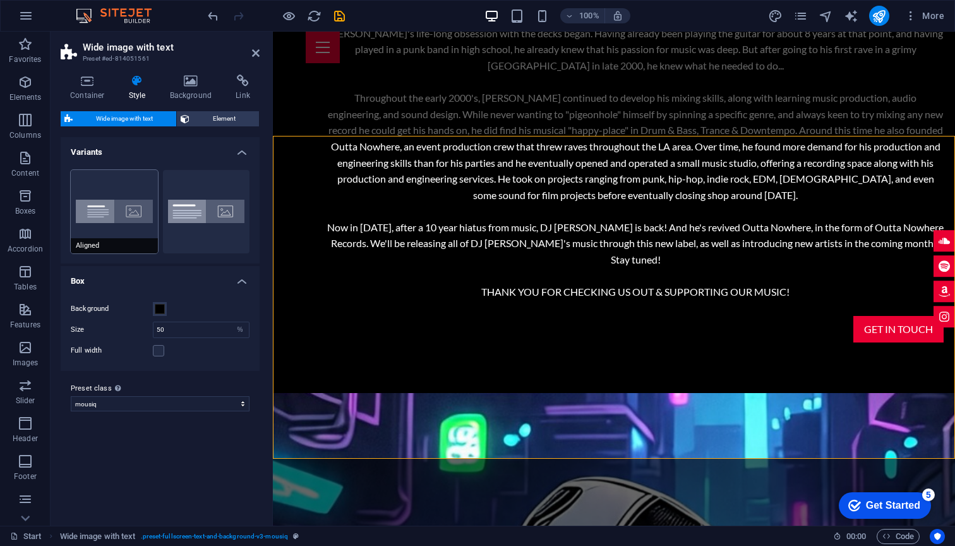
click at [114, 188] on button "Aligned" at bounding box center [114, 211] width 87 height 83
click at [201, 206] on button "Default" at bounding box center [206, 211] width 87 height 83
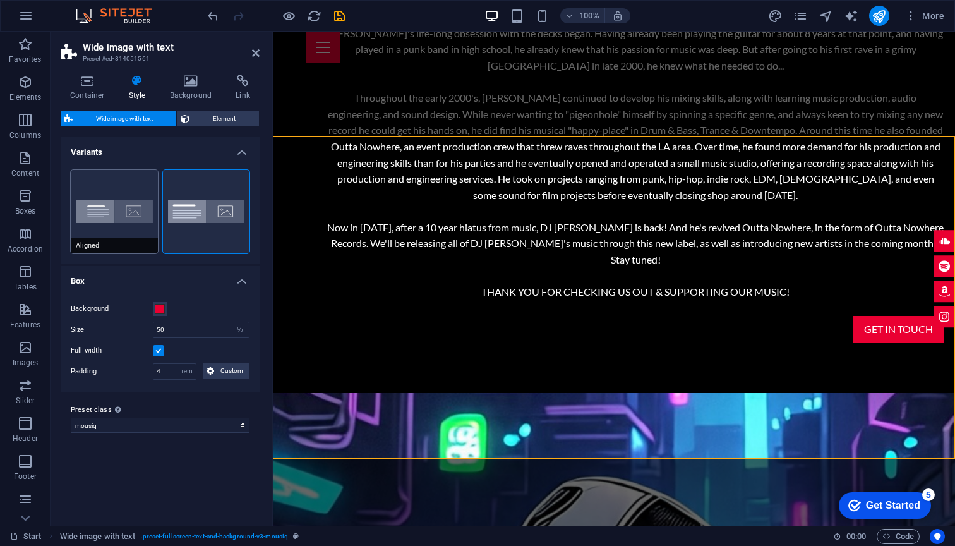
click at [124, 201] on button "Aligned" at bounding box center [114, 211] width 87 height 83
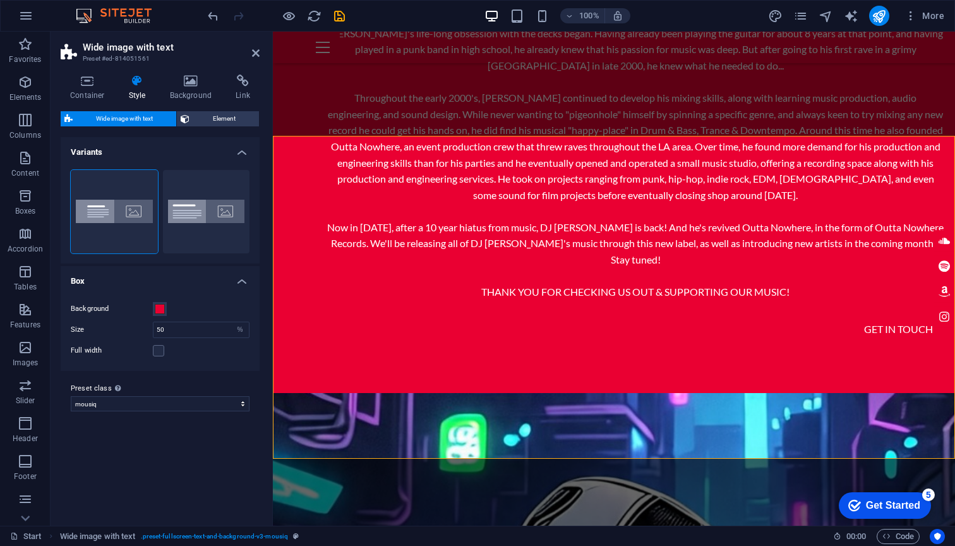
click at [217, 4] on div "100% More" at bounding box center [477, 16] width 953 height 30
click at [210, 18] on icon "undo" at bounding box center [213, 16] width 15 height 15
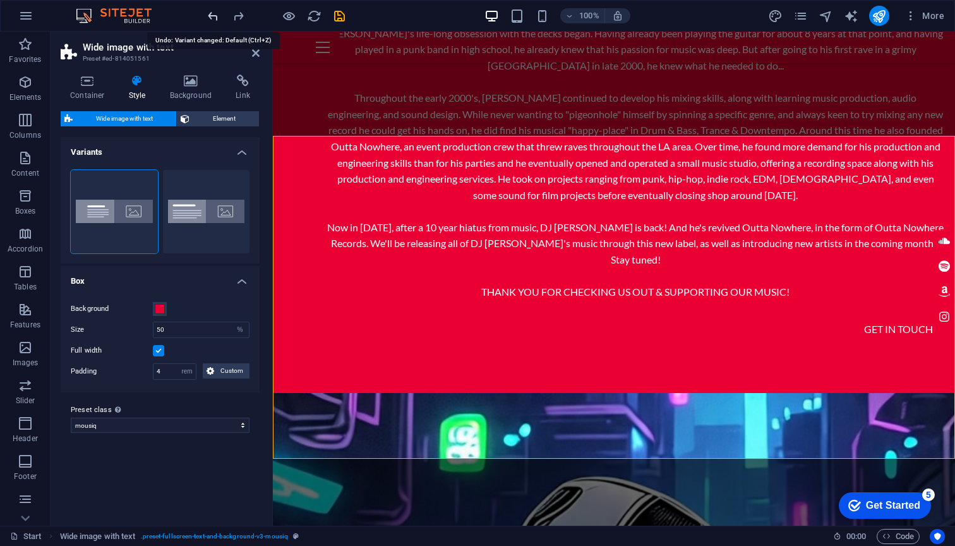
click at [212, 17] on icon "undo" at bounding box center [213, 16] width 15 height 15
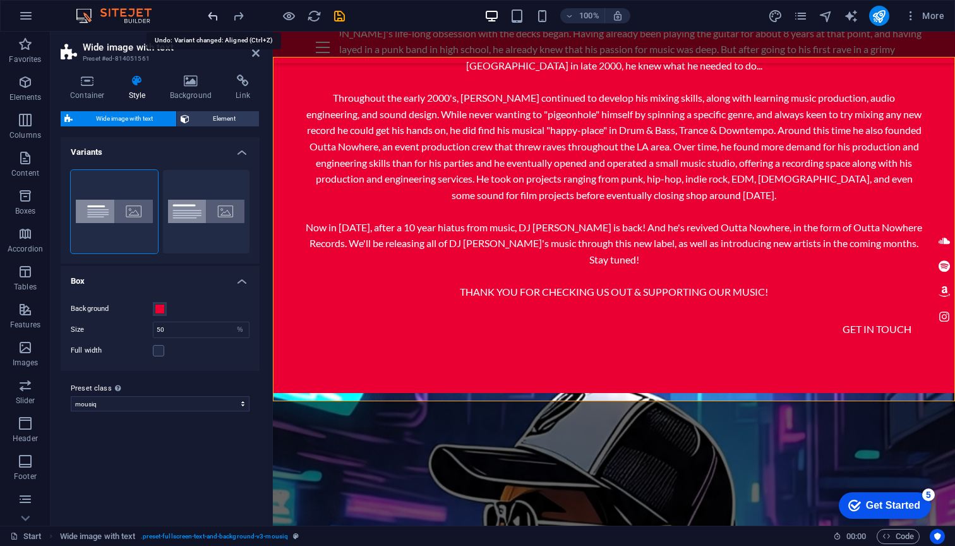
click at [212, 17] on icon "undo" at bounding box center [213, 16] width 15 height 15
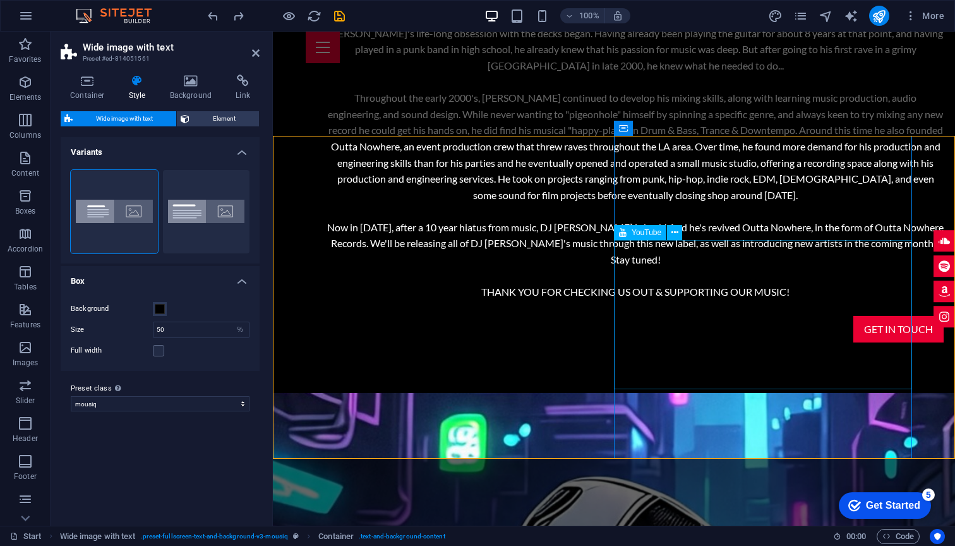
click at [208, 15] on icon "undo" at bounding box center [213, 16] width 15 height 15
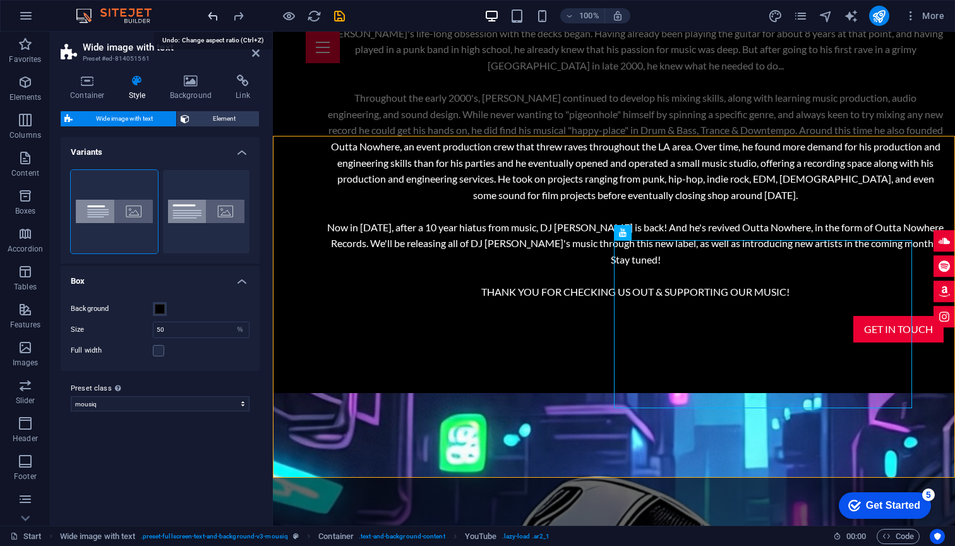
click at [208, 15] on icon "undo" at bounding box center [213, 16] width 15 height 15
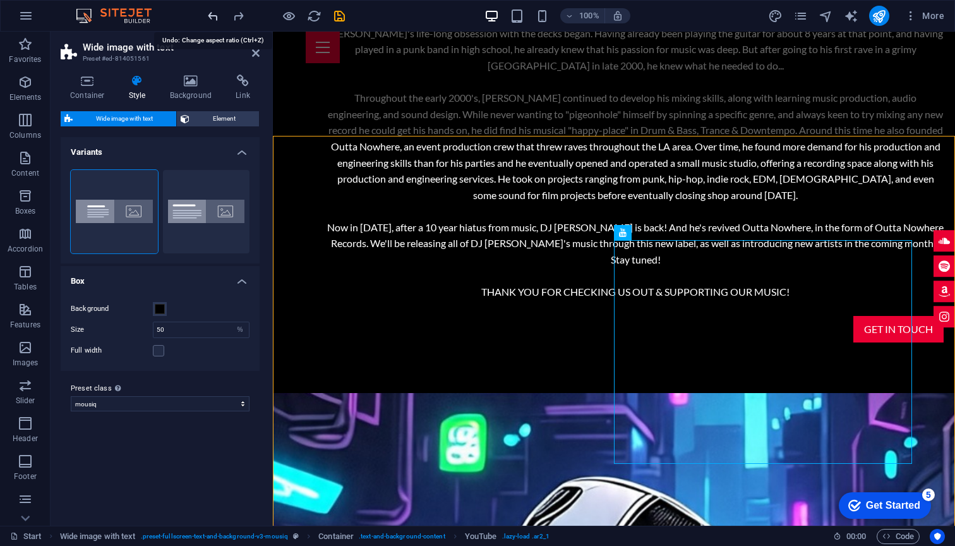
click at [208, 15] on icon "undo" at bounding box center [213, 16] width 15 height 15
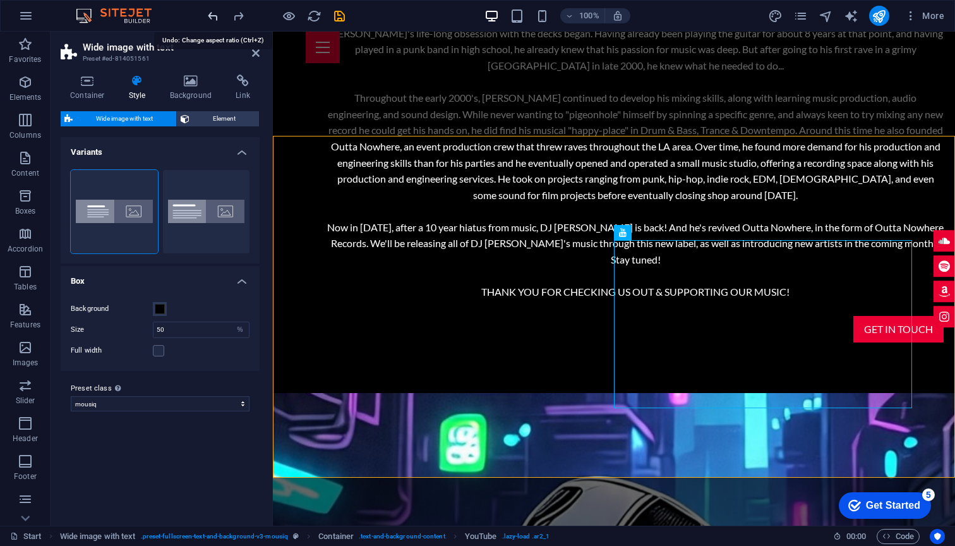
click at [208, 15] on icon "undo" at bounding box center [213, 16] width 15 height 15
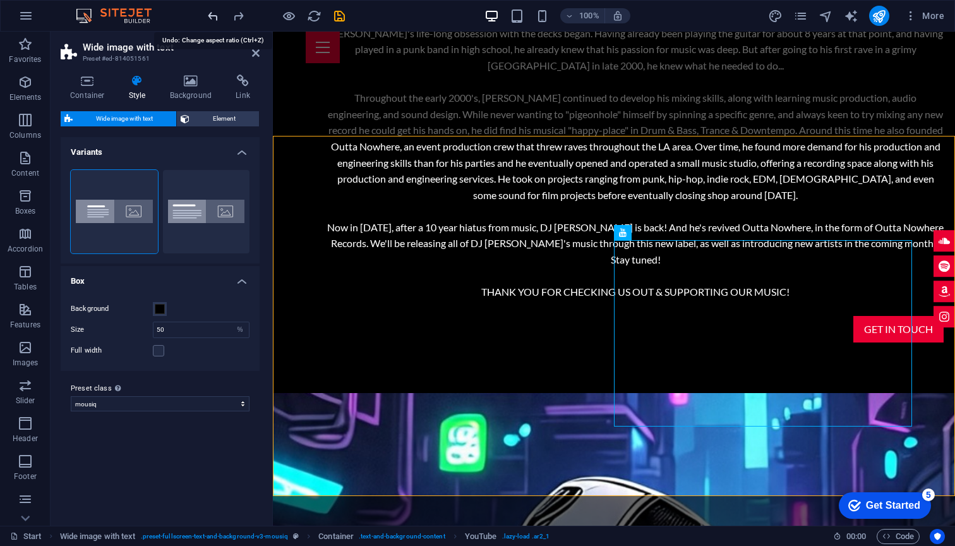
click at [208, 15] on icon "undo" at bounding box center [213, 16] width 15 height 15
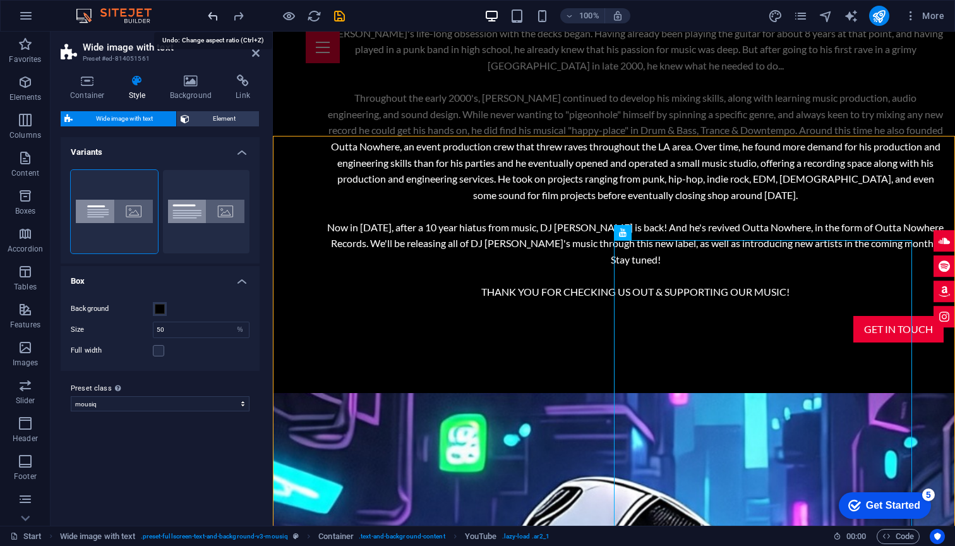
click at [208, 15] on icon "undo" at bounding box center [213, 16] width 15 height 15
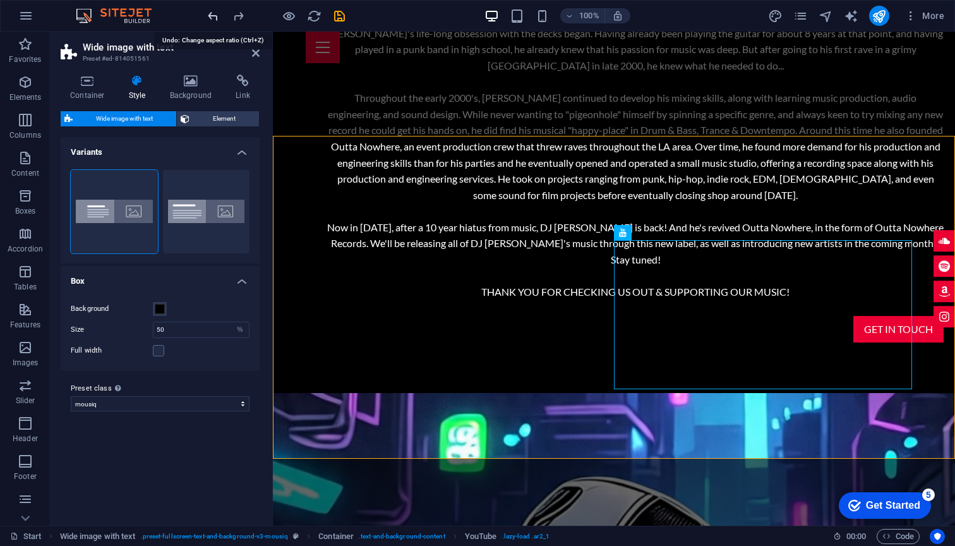
click at [208, 15] on icon "undo" at bounding box center [213, 16] width 15 height 15
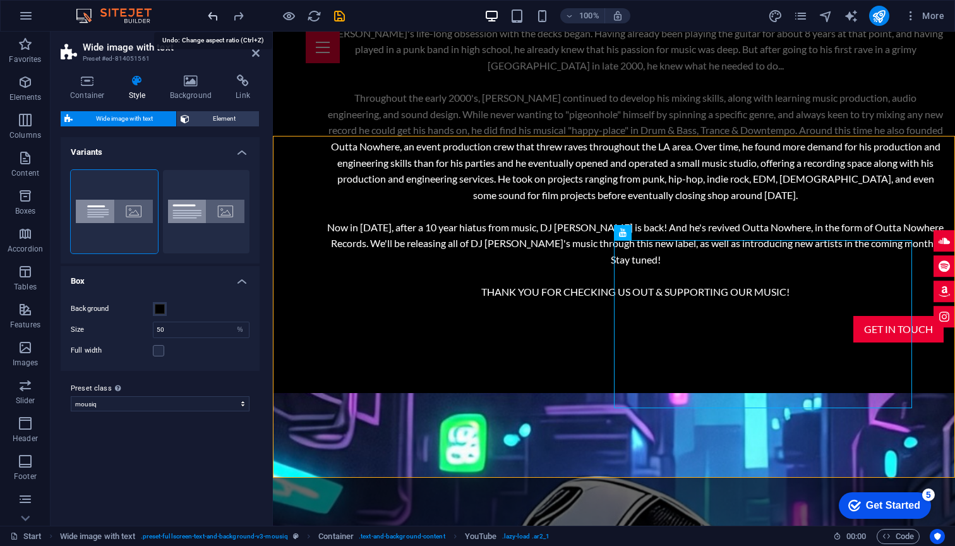
click at [208, 15] on icon "undo" at bounding box center [213, 16] width 15 height 15
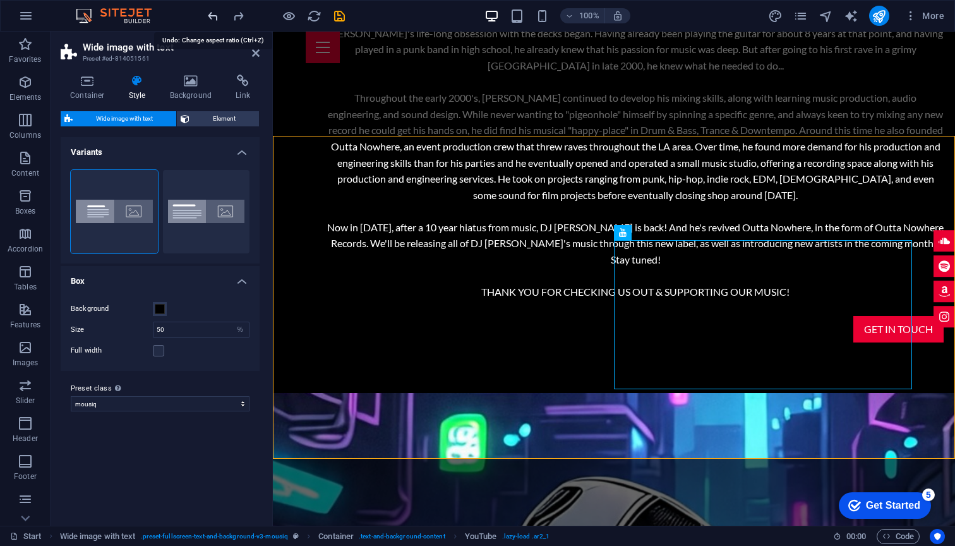
click at [208, 15] on icon "undo" at bounding box center [213, 16] width 15 height 15
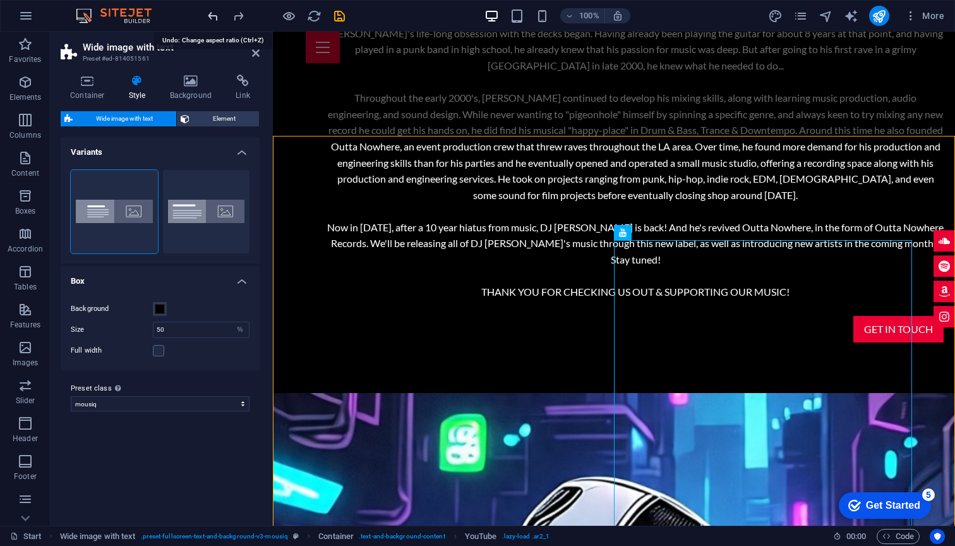
click at [208, 15] on icon "undo" at bounding box center [213, 16] width 15 height 15
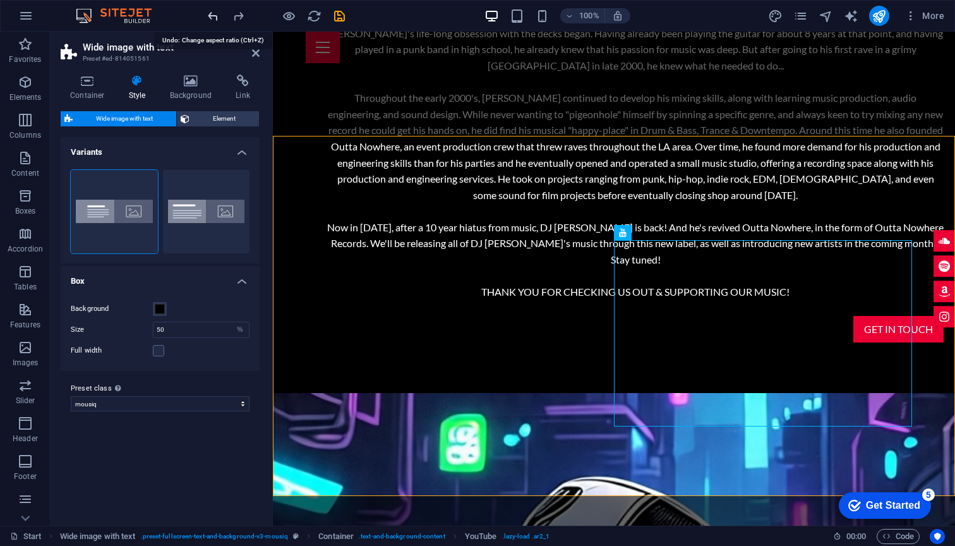
click at [208, 15] on icon "undo" at bounding box center [213, 16] width 15 height 15
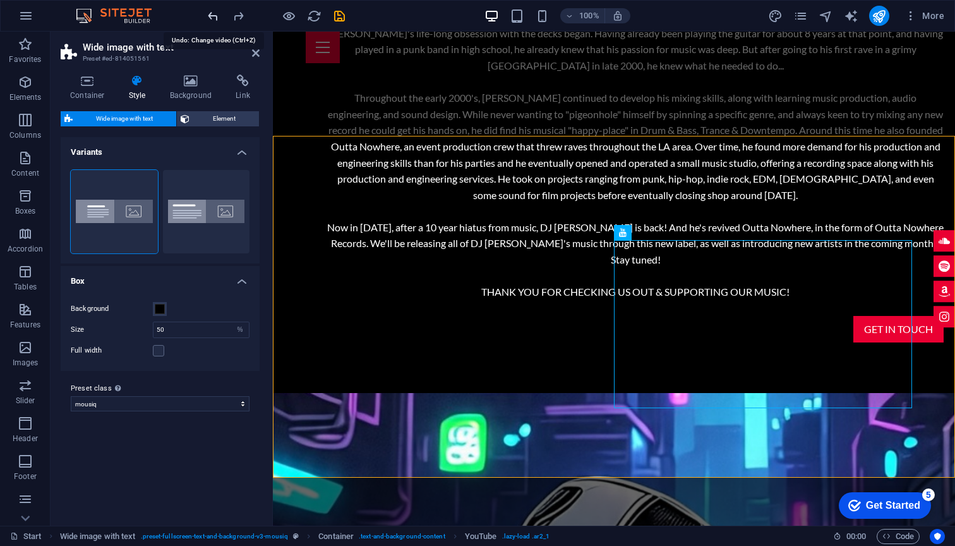
click at [208, 15] on icon "undo" at bounding box center [213, 16] width 15 height 15
click at [209, 16] on icon "undo" at bounding box center [213, 16] width 15 height 15
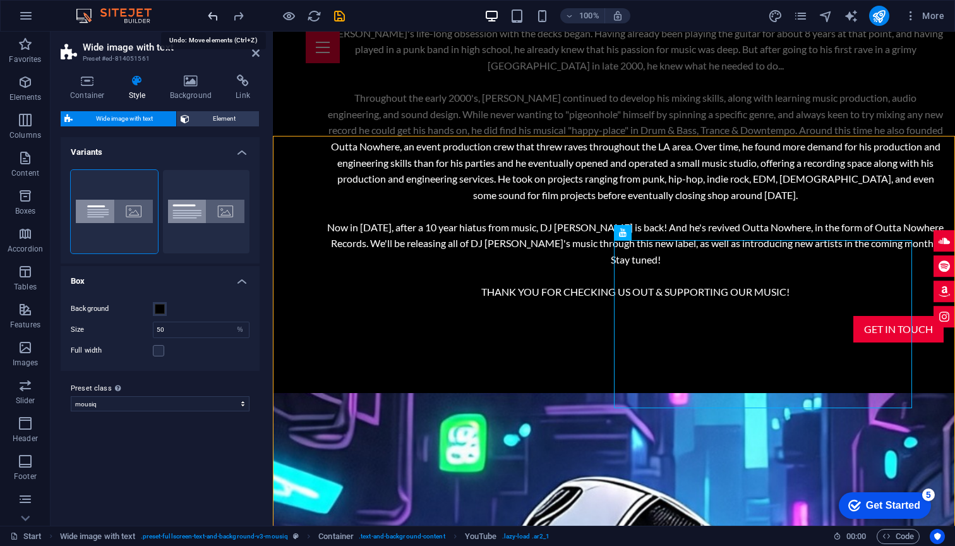
click at [209, 16] on icon "undo" at bounding box center [213, 16] width 15 height 15
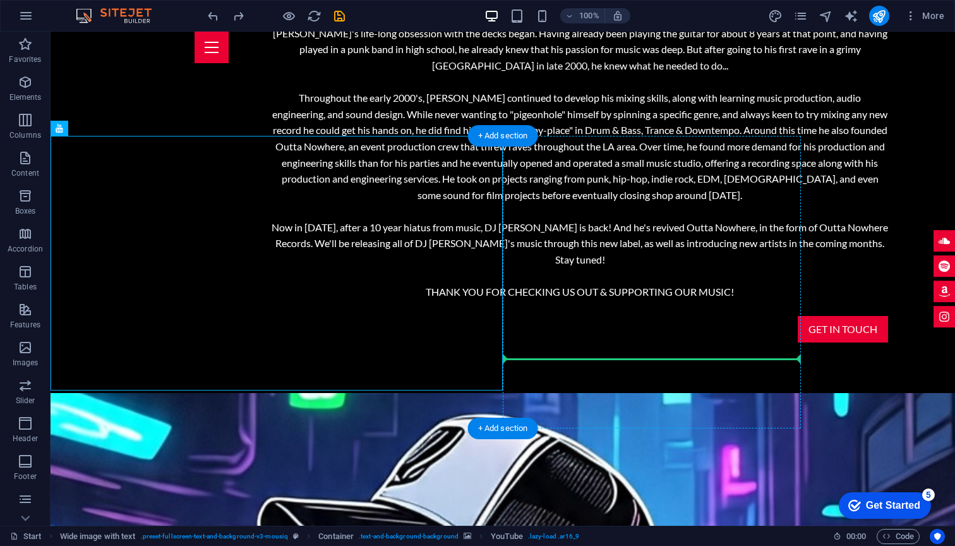
drag, startPoint x: 342, startPoint y: 275, endPoint x: 677, endPoint y: 320, distance: 338.2
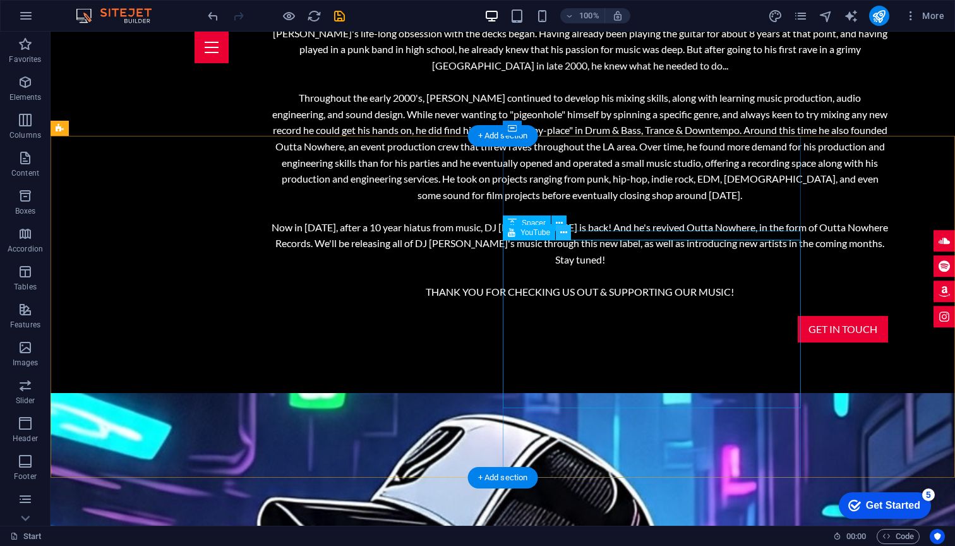
click at [563, 232] on icon at bounding box center [563, 232] width 7 height 13
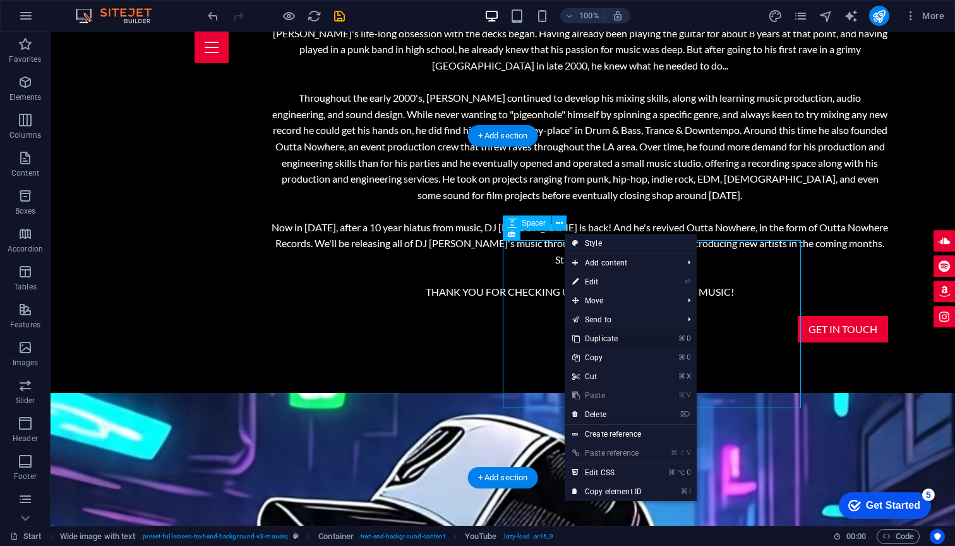
click at [606, 337] on link "⌘ D Duplicate" at bounding box center [607, 338] width 85 height 19
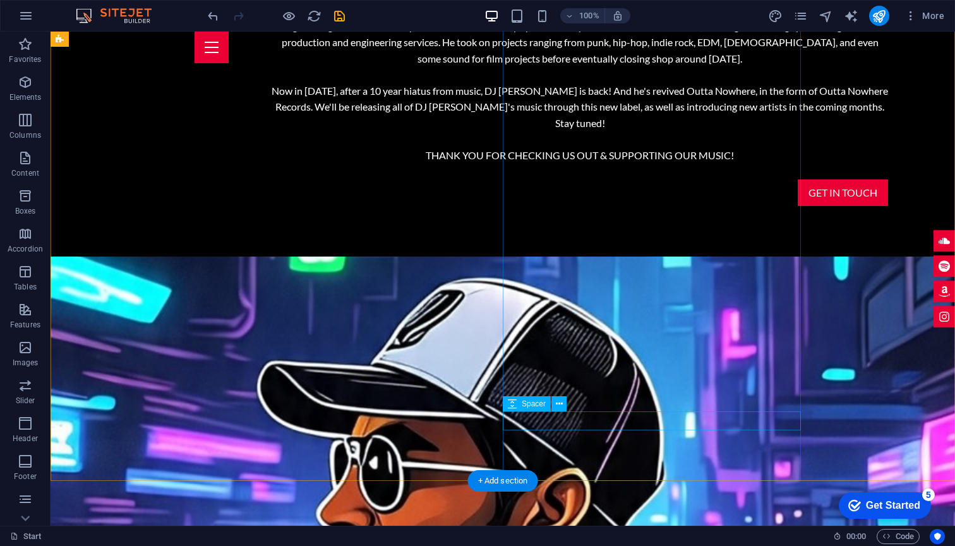
scroll to position [1368, 0]
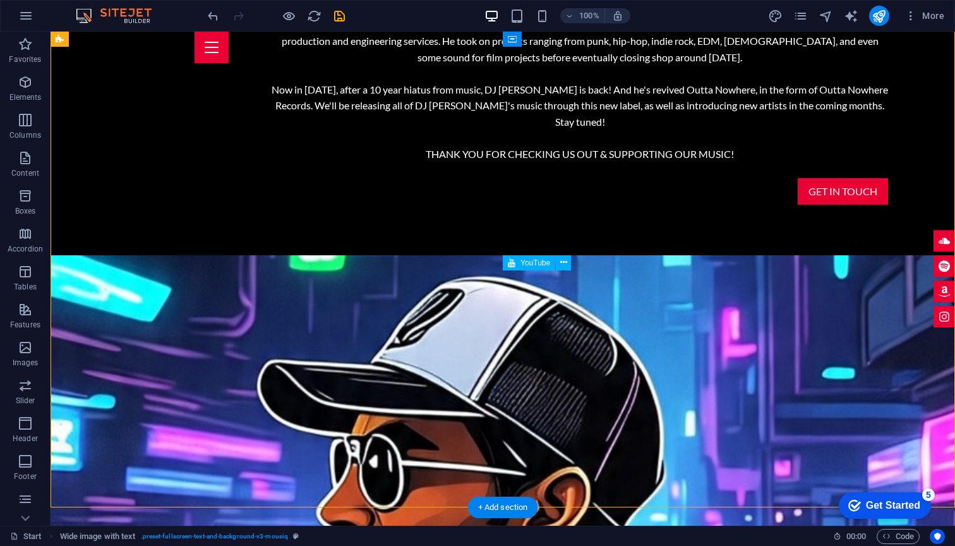
drag, startPoint x: 631, startPoint y: 280, endPoint x: 633, endPoint y: 435, distance: 154.7
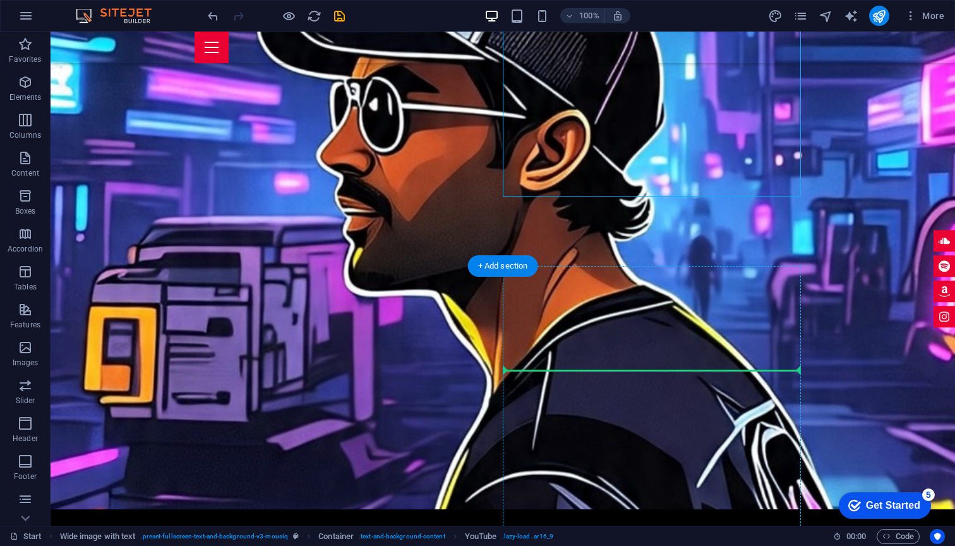
scroll to position [1610, 0]
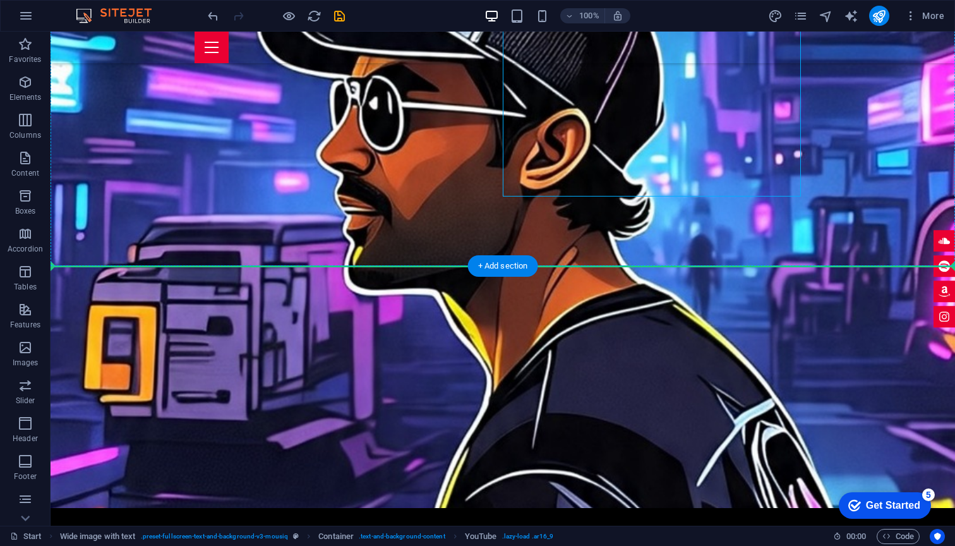
drag, startPoint x: 614, startPoint y: 316, endPoint x: 614, endPoint y: 221, distance: 95.3
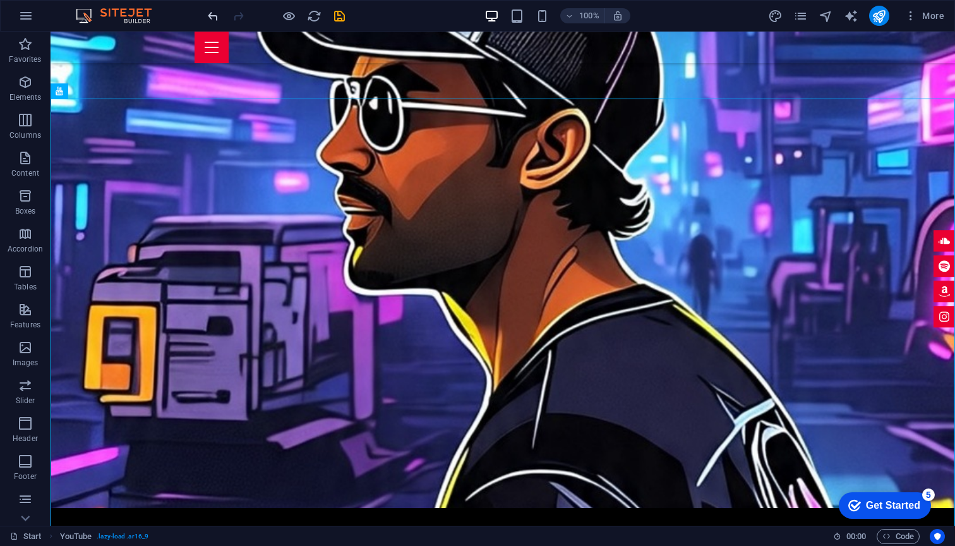
click at [217, 16] on icon "undo" at bounding box center [213, 16] width 15 height 15
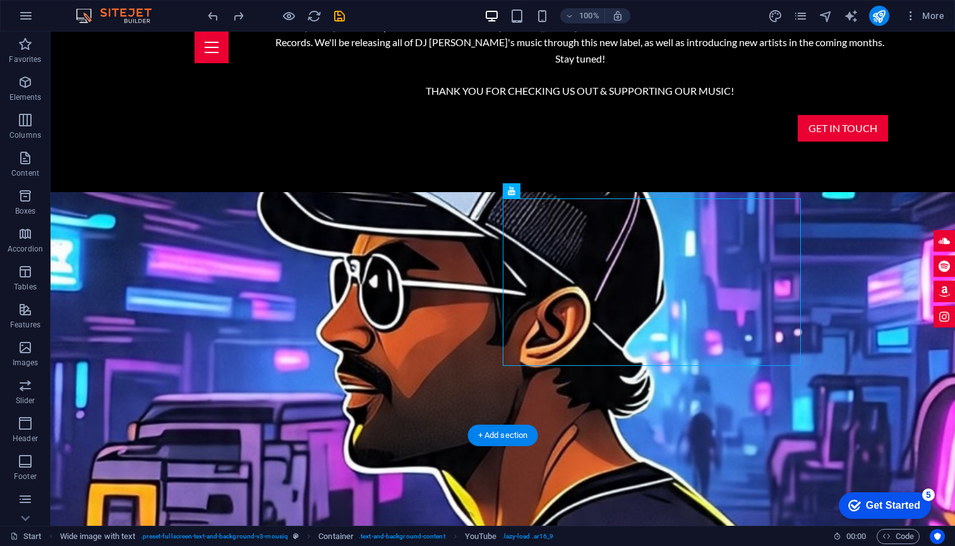
scroll to position [1418, 0]
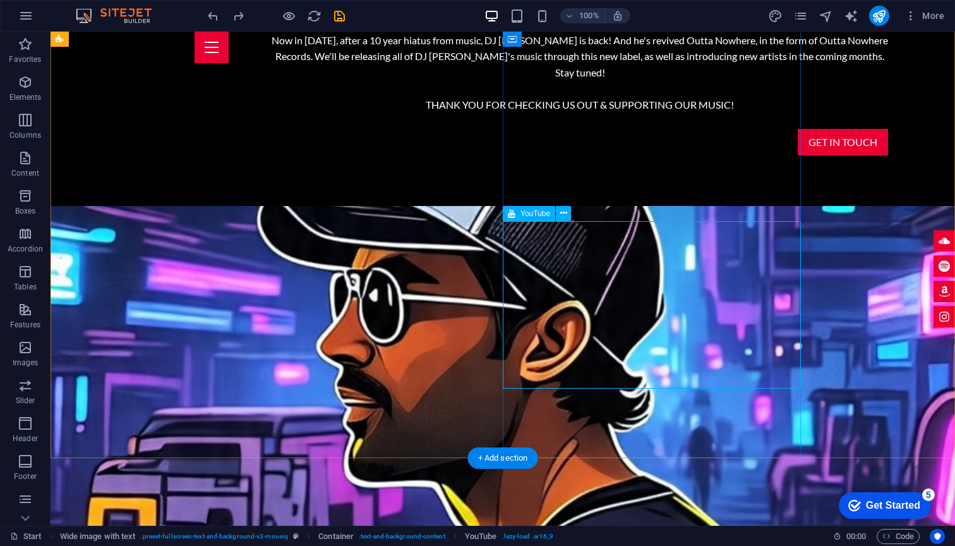
select select "ar16_9"
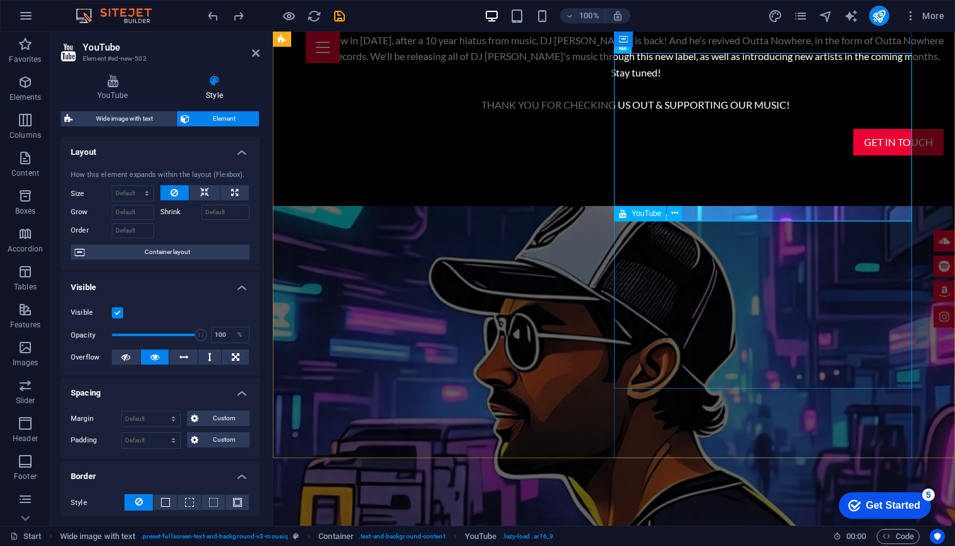
select select "ar16_9"
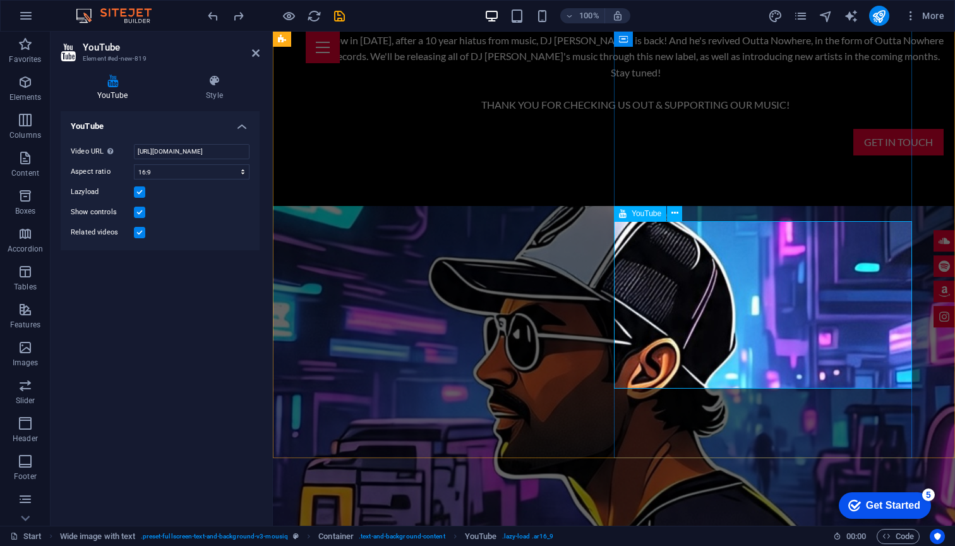
click at [211, 147] on input "[URL][DOMAIN_NAME]" at bounding box center [192, 151] width 116 height 15
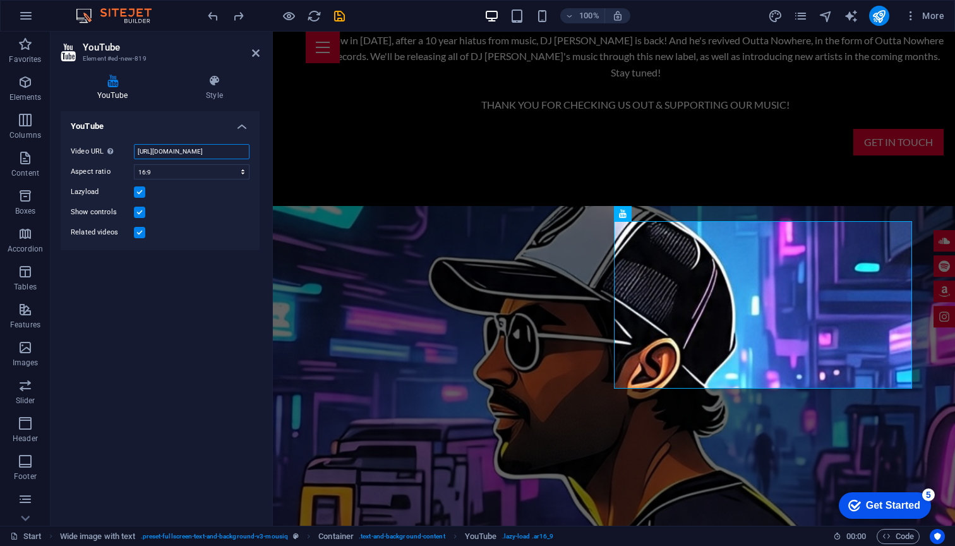
paste input "jy3-j1EOi-Q&list=OLAK5uy_n4l8-fP8rtxlObbpPADdB9aOYoIrNfbng"
type input "[URL][DOMAIN_NAME]"
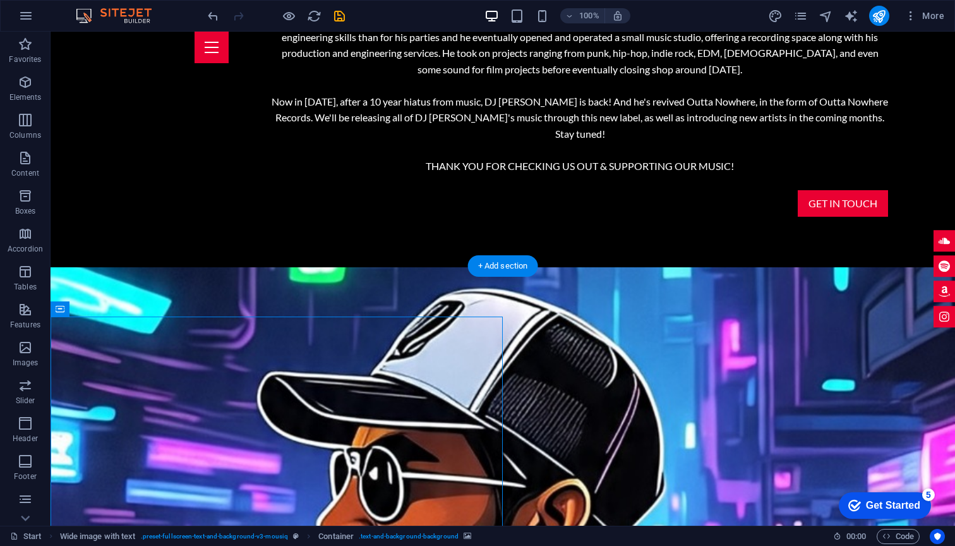
scroll to position [1397, 0]
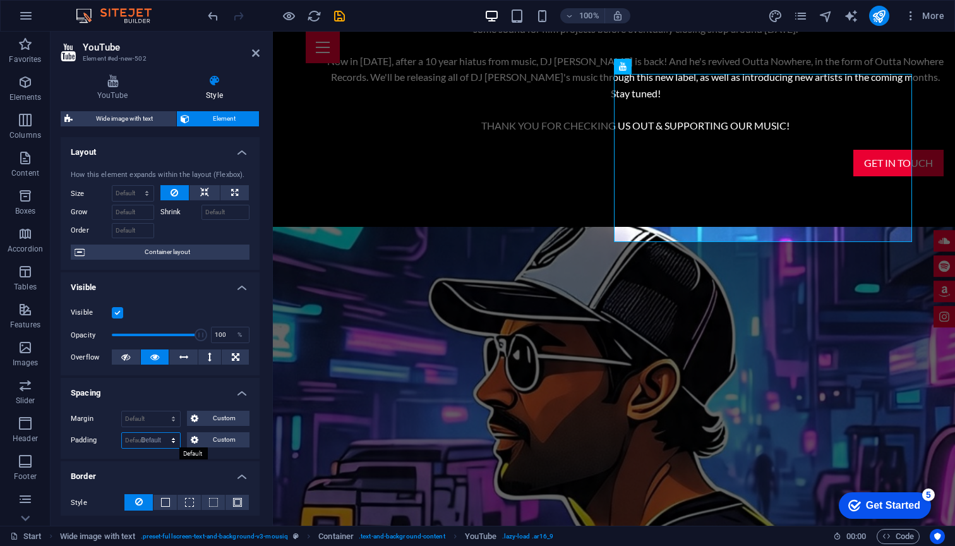
select select "DISABLED_OPTION_VALUE"
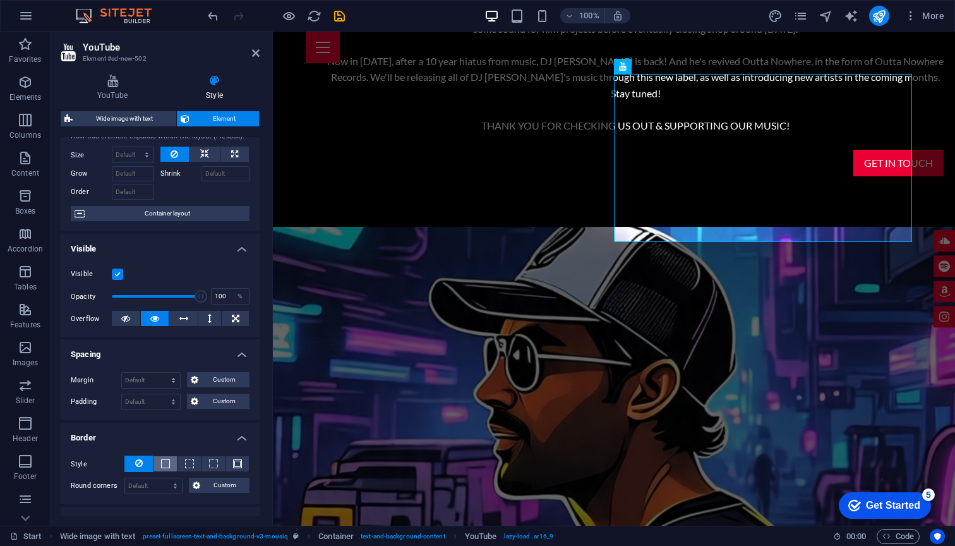
click at [169, 467] on button at bounding box center [164, 463] width 23 height 15
click at [192, 464] on button at bounding box center [188, 463] width 23 height 15
click at [209, 462] on span at bounding box center [213, 463] width 9 height 9
click at [244, 463] on button at bounding box center [236, 463] width 23 height 15
click at [167, 459] on span at bounding box center [165, 463] width 9 height 9
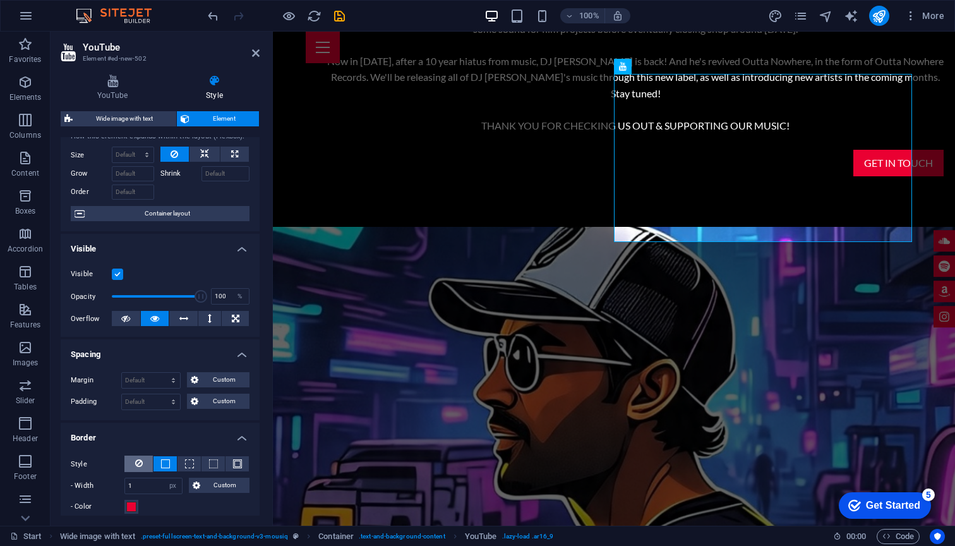
click at [143, 459] on button at bounding box center [138, 463] width 28 height 16
click at [168, 461] on span at bounding box center [165, 463] width 9 height 9
click at [142, 462] on button at bounding box center [138, 463] width 28 height 16
click at [162, 465] on span at bounding box center [165, 463] width 9 height 9
click at [140, 485] on input "1" at bounding box center [153, 485] width 57 height 15
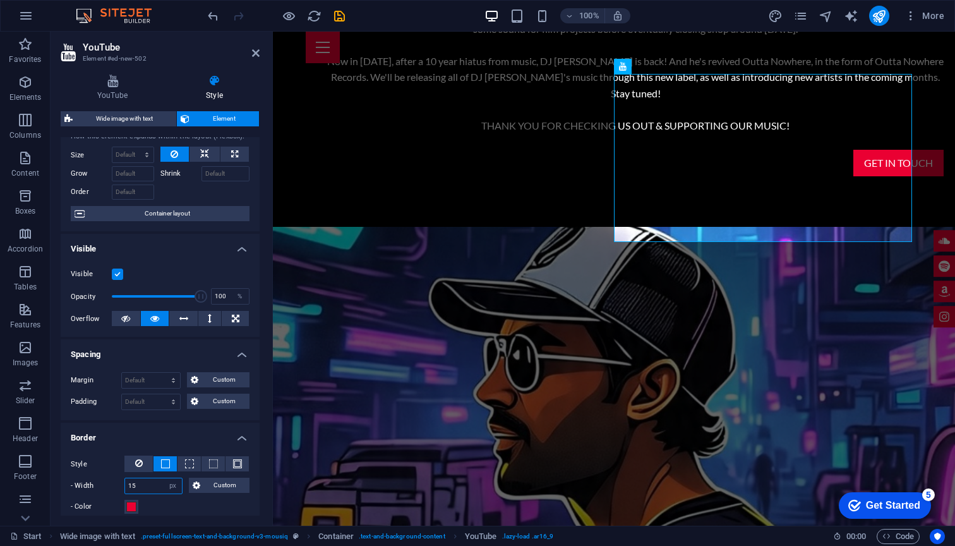
type input "1"
type input "5"
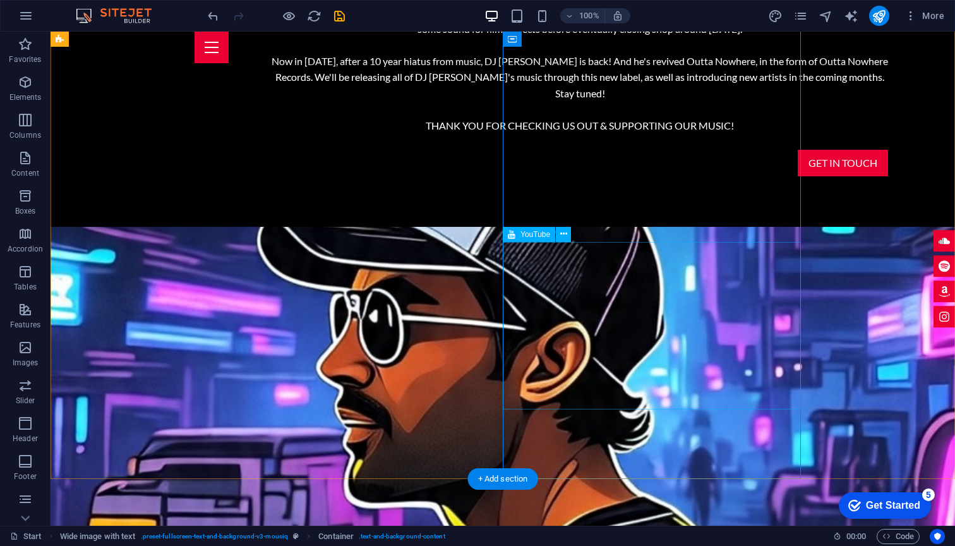
select select "ar16_9"
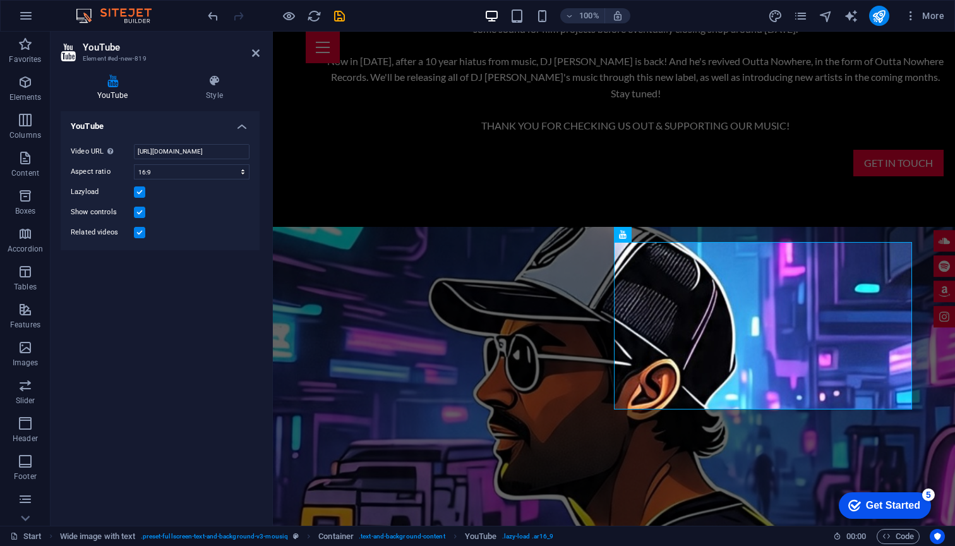
click at [200, 71] on div "YouTube Style YouTube Video URL Insert (or paste) a video URL. [URL][DOMAIN_NAM…" at bounding box center [160, 294] width 219 height 461
click at [212, 78] on icon at bounding box center [214, 81] width 90 height 13
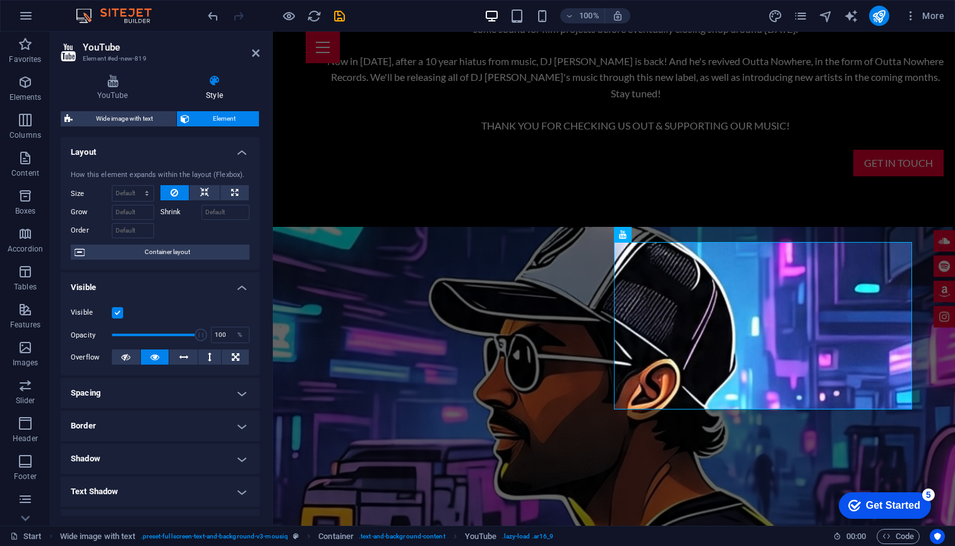
scroll to position [84, 0]
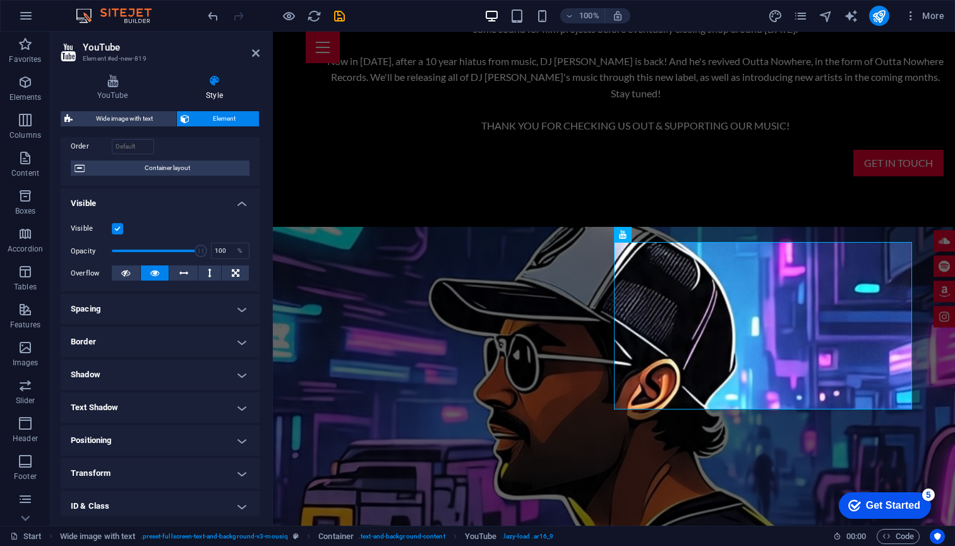
click at [119, 347] on h4 "Border" at bounding box center [160, 341] width 199 height 30
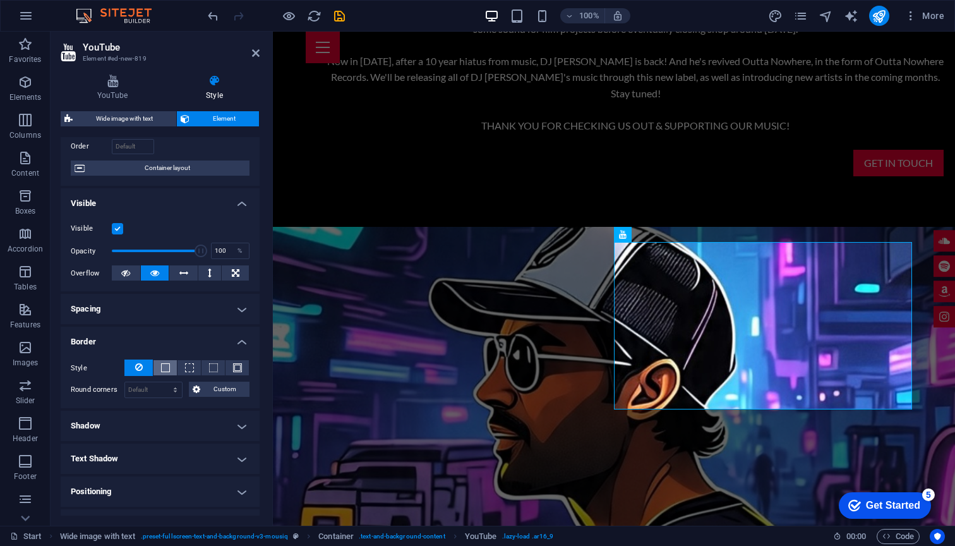
click at [166, 367] on span at bounding box center [165, 367] width 9 height 9
click at [153, 391] on input "1" at bounding box center [153, 389] width 57 height 15
type input "5"
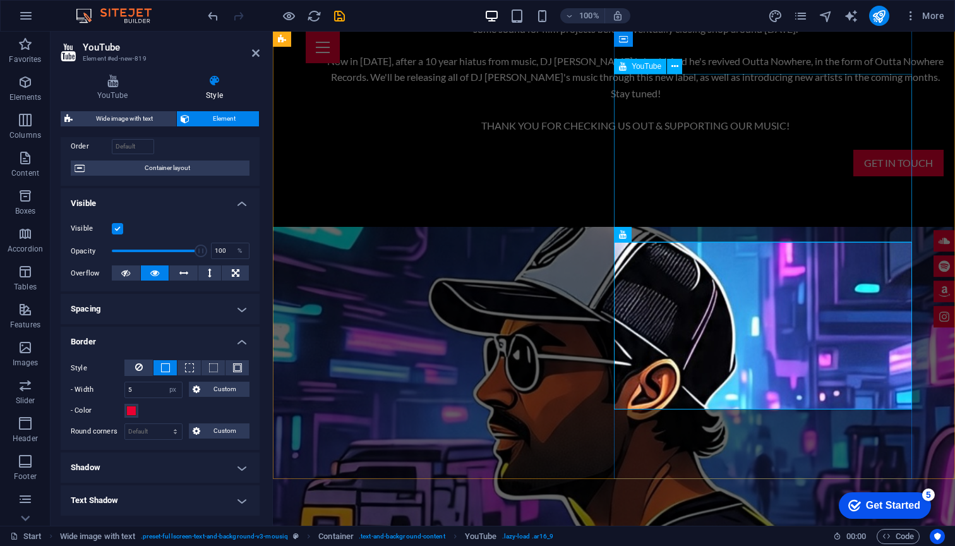
select select "px"
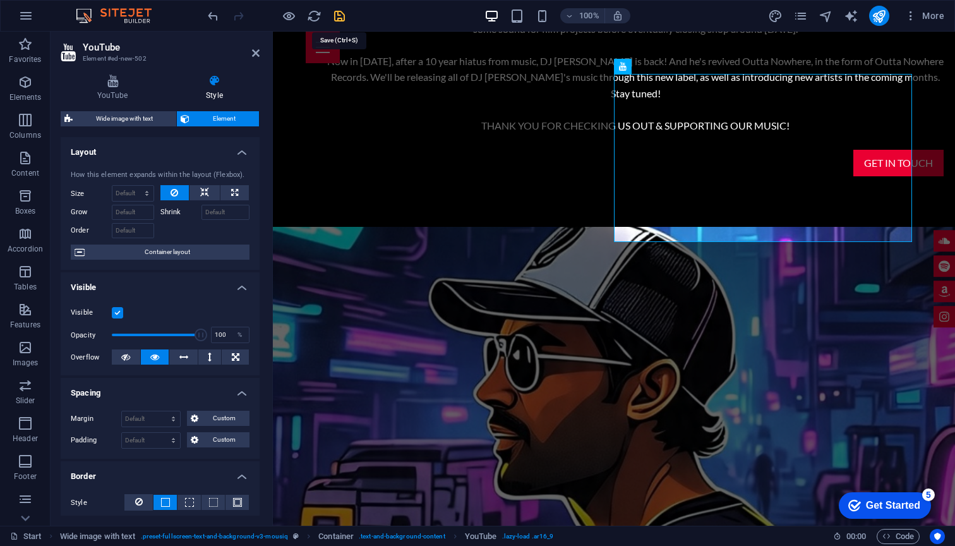
click at [334, 15] on icon "save" at bounding box center [339, 16] width 15 height 15
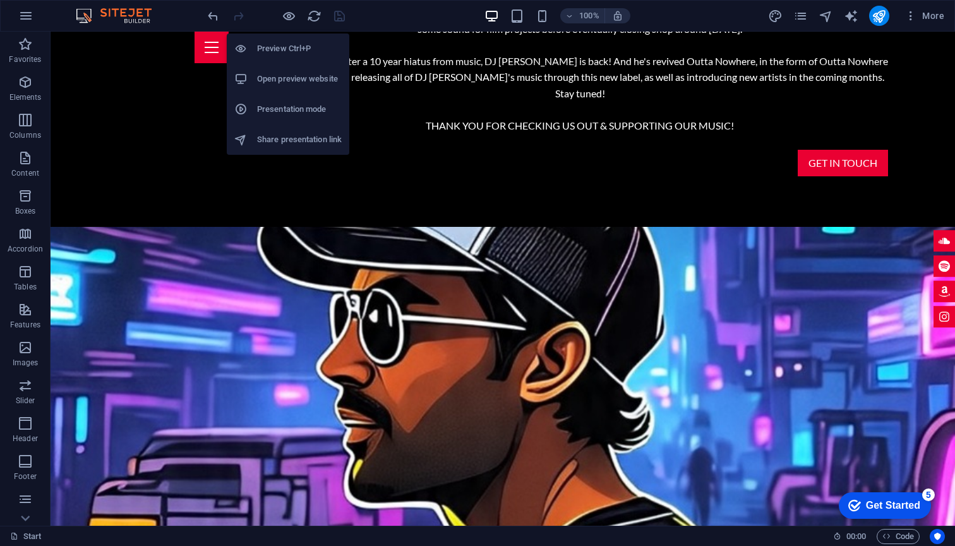
click at [275, 58] on li "Preview Ctrl+P" at bounding box center [288, 48] width 122 height 30
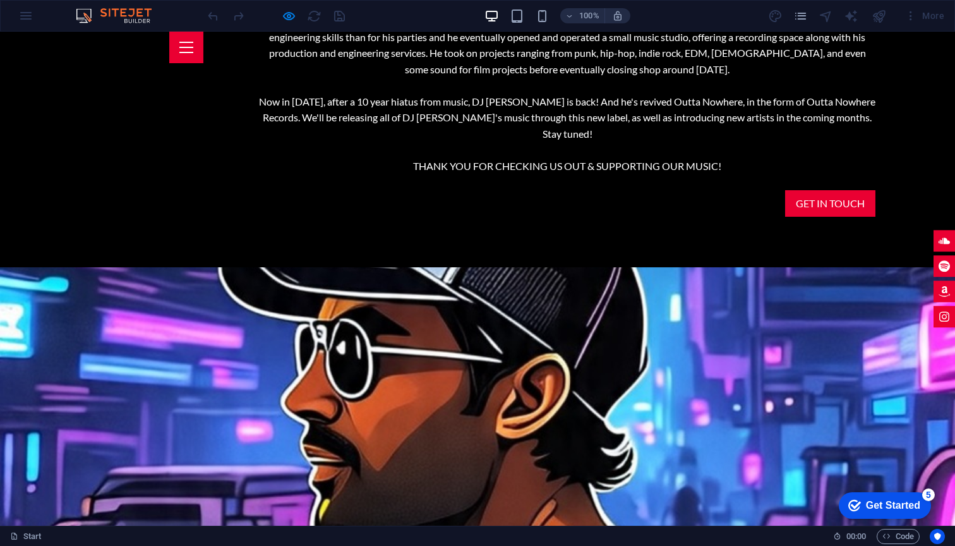
scroll to position [1353, 0]
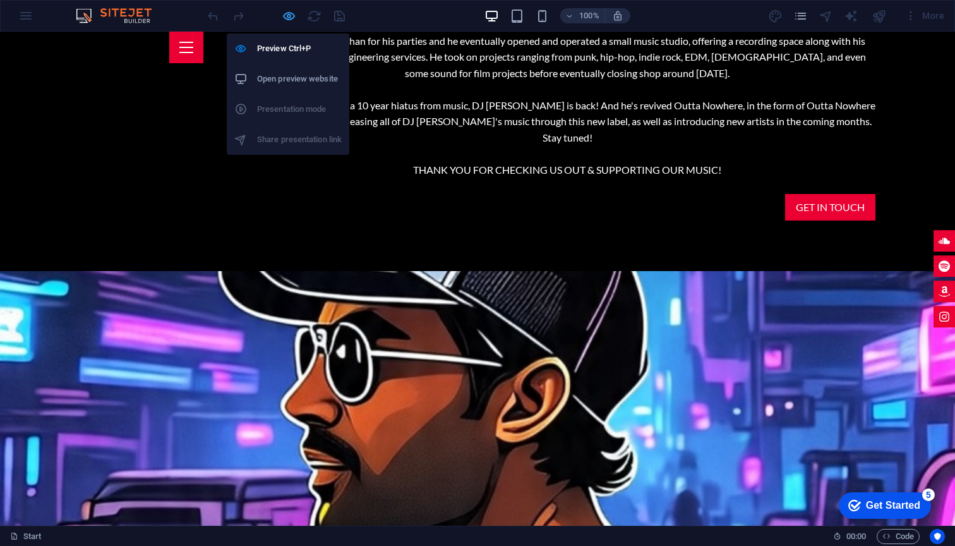
click at [287, 20] on icon "button" at bounding box center [289, 16] width 15 height 15
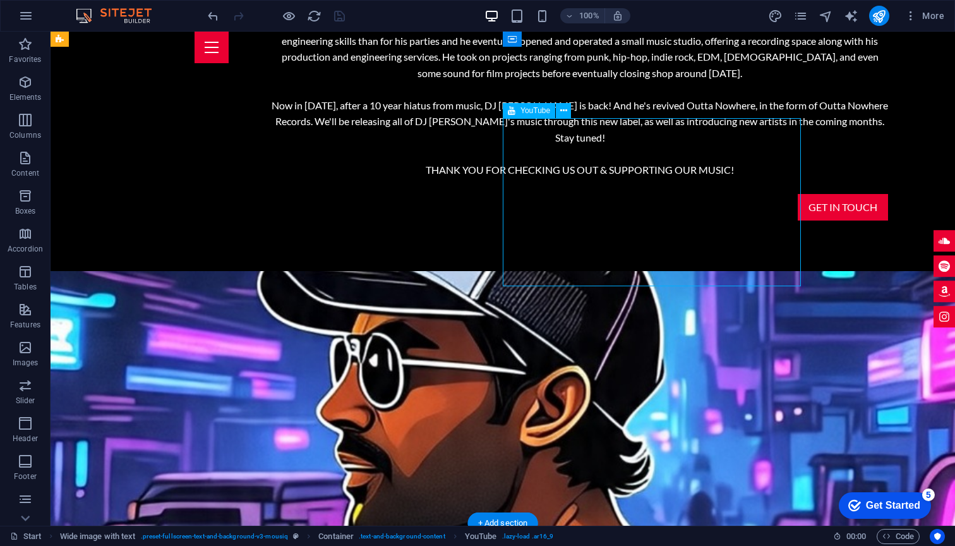
select select "px"
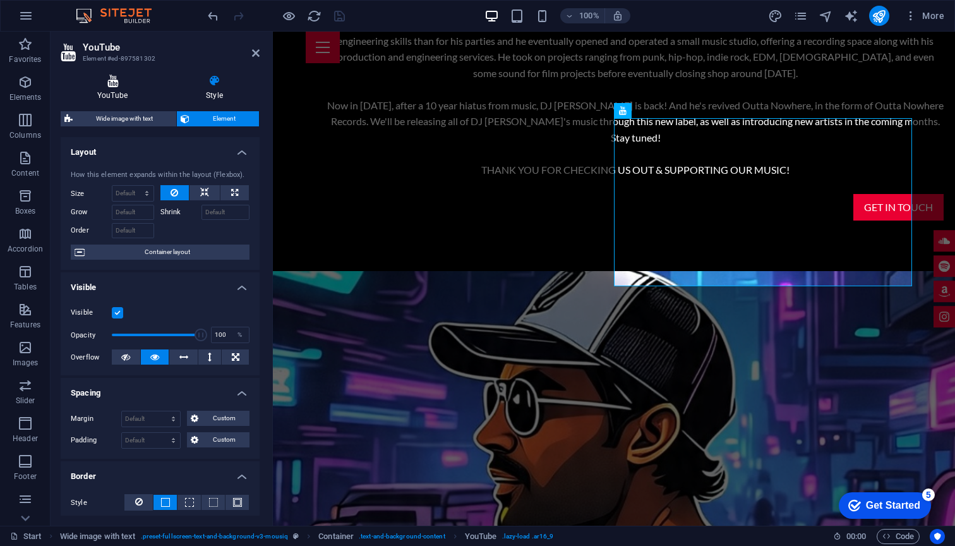
click at [120, 83] on icon at bounding box center [113, 81] width 104 height 13
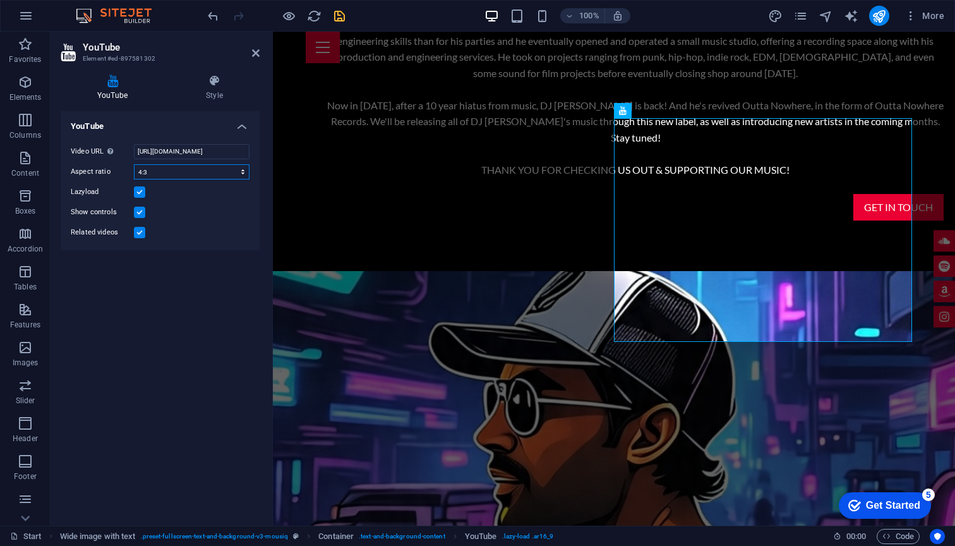
select select "ar2_1"
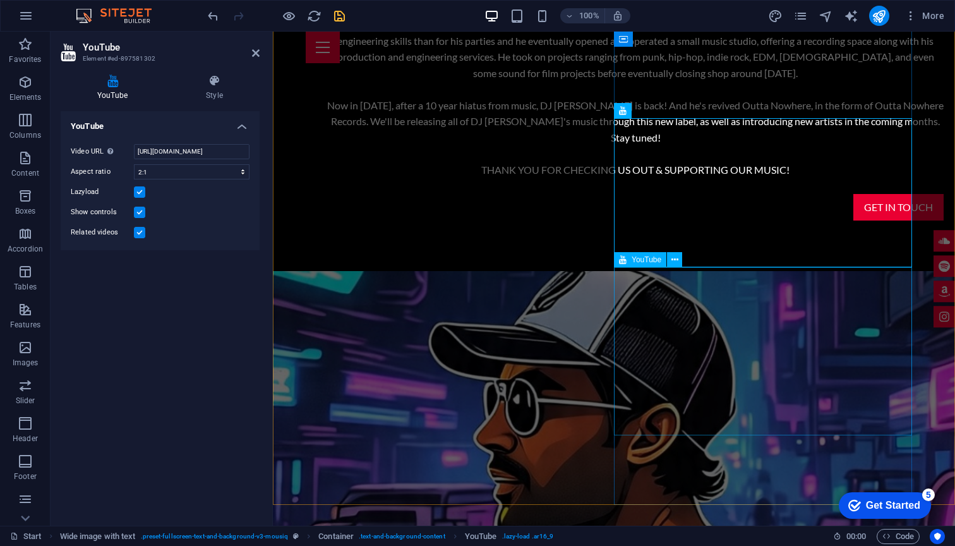
select select "px"
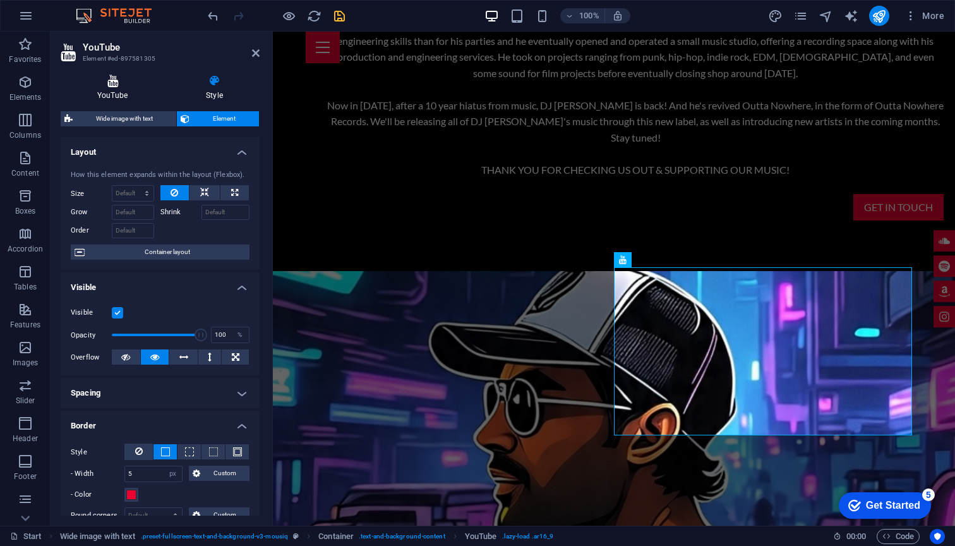
click at [107, 92] on h4 "YouTube" at bounding box center [115, 88] width 109 height 27
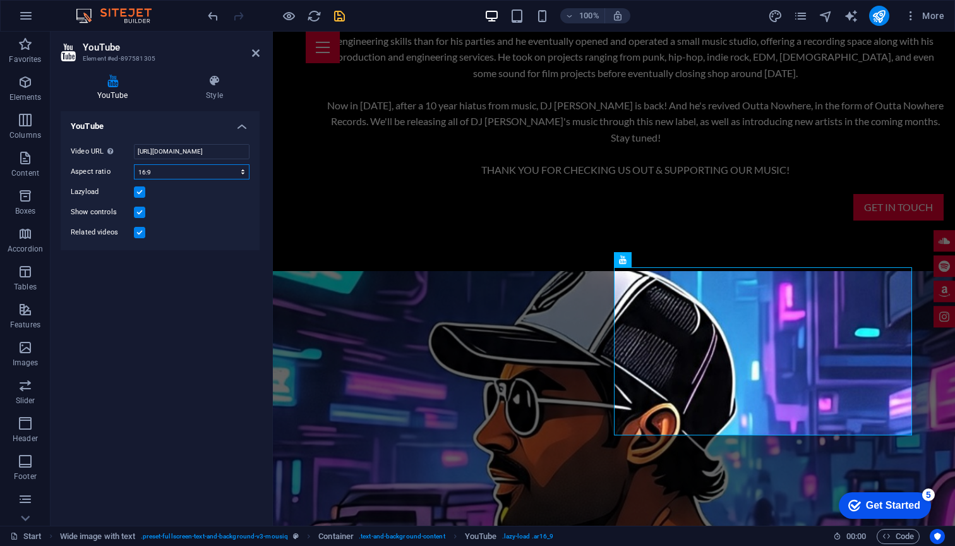
select select "ar2_1"
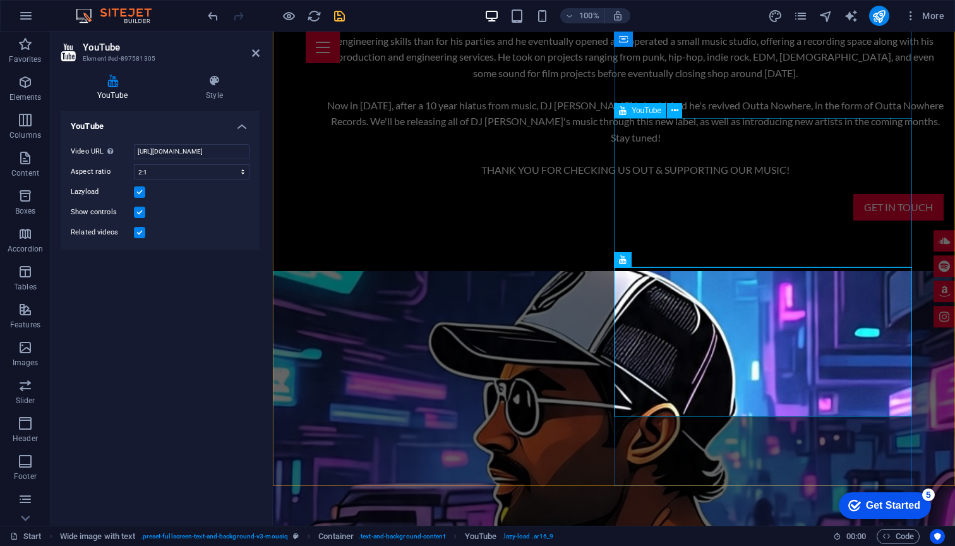
select select "ar2_1"
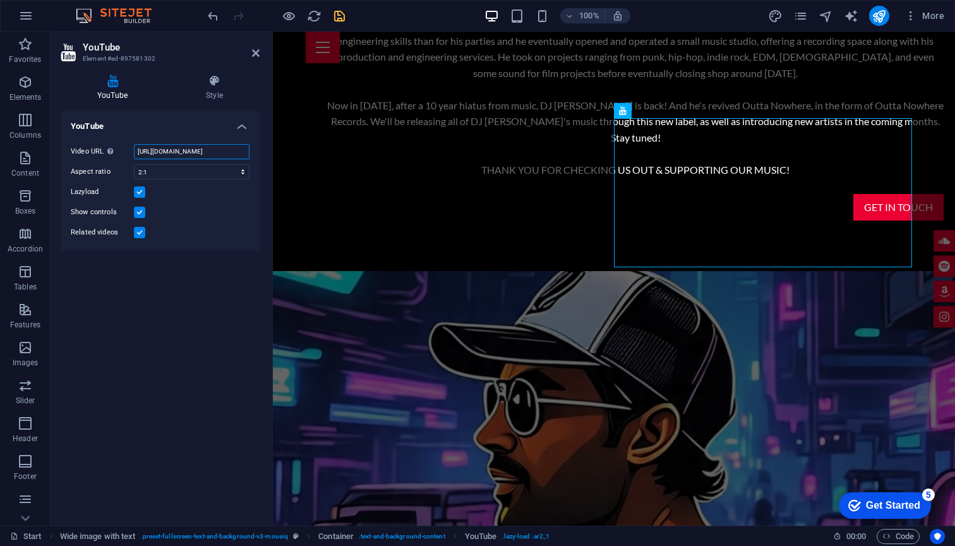
click at [175, 155] on input "[URL][DOMAIN_NAME]" at bounding box center [192, 151] width 116 height 15
paste input "kf_M6r6uL4U&list=OLAK5uy_lyQOc6n4S5mH-cEFH0lHu_uBSbWeAgY9k"
type input "[URL][DOMAIN_NAME]"
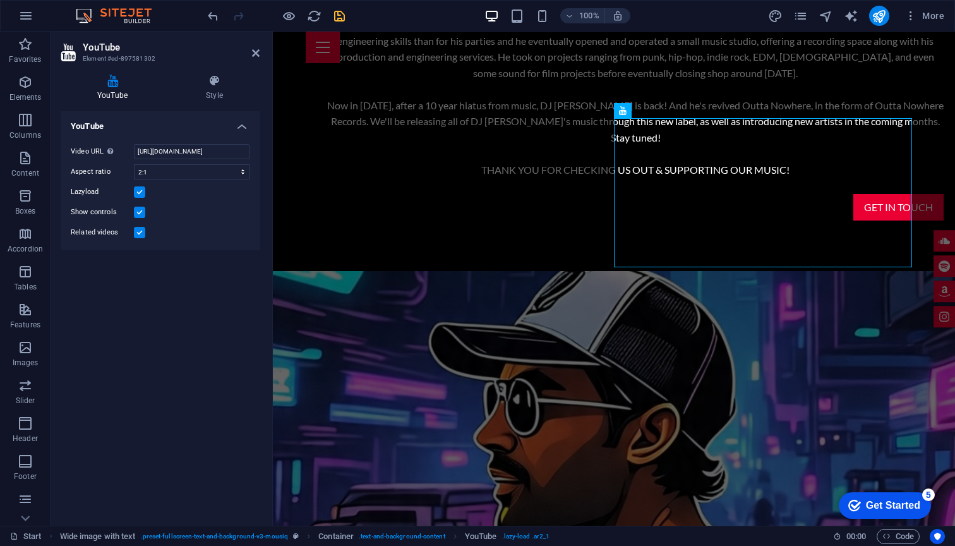
click at [333, 18] on icon "save" at bounding box center [339, 16] width 15 height 15
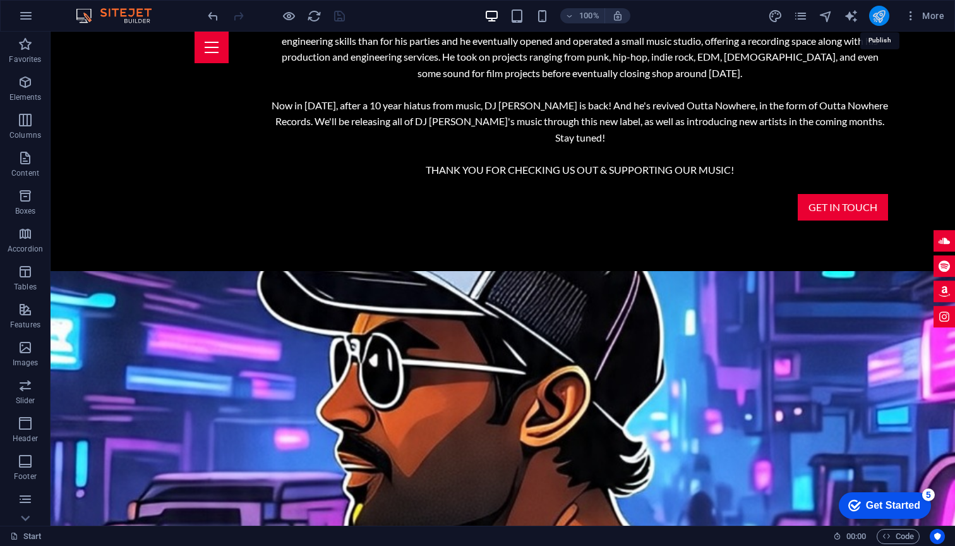
click at [883, 14] on icon "publish" at bounding box center [878, 16] width 15 height 15
